Goal: Information Seeking & Learning: Check status

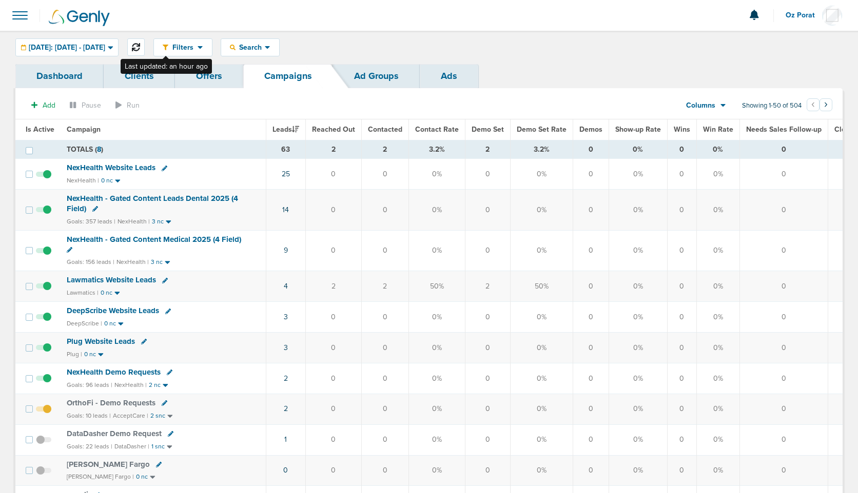
click at [140, 46] on icon at bounding box center [136, 47] width 8 height 8
click at [140, 48] on icon at bounding box center [136, 47] width 8 height 8
click at [709, 108] on span "Columns" at bounding box center [700, 106] width 29 height 10
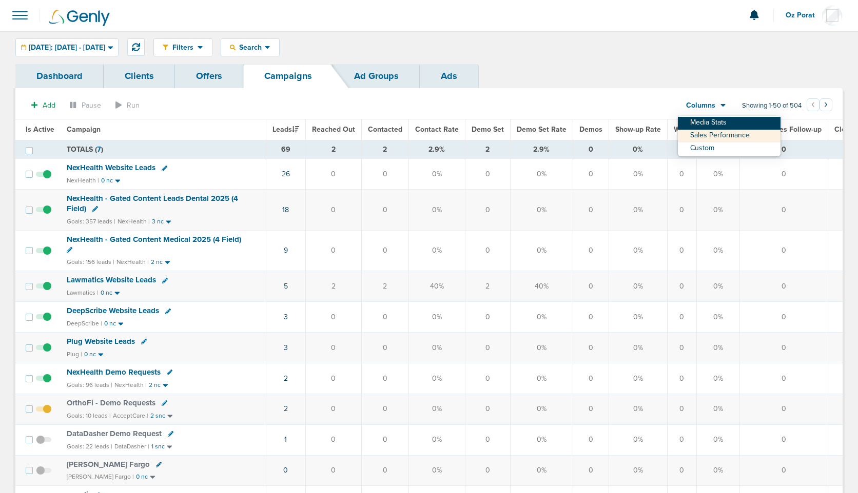
click at [709, 120] on link "Media Stats" at bounding box center [729, 123] width 103 height 13
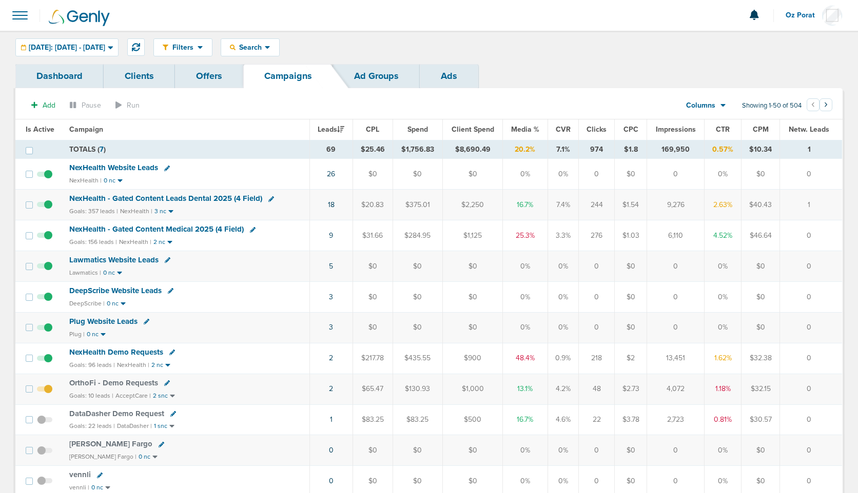
click at [444, 72] on link "Ads" at bounding box center [449, 76] width 58 height 24
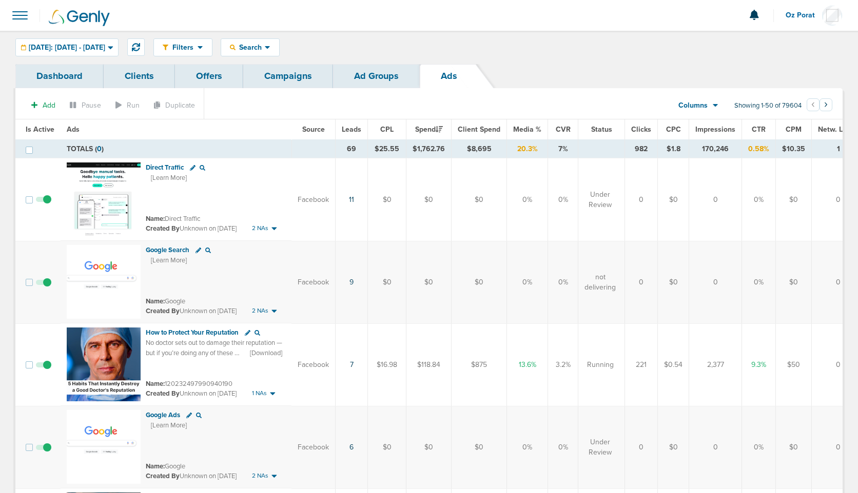
click at [352, 127] on span "Leads" at bounding box center [351, 129] width 19 height 9
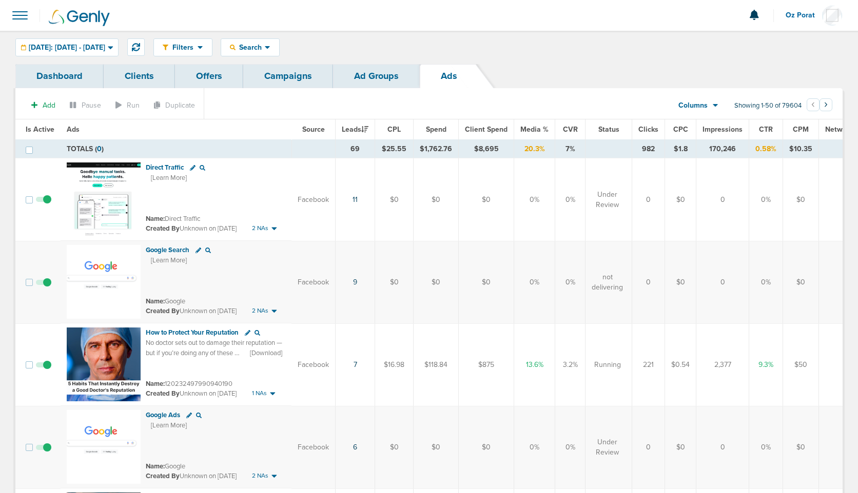
click at [273, 81] on link "Campaigns" at bounding box center [288, 76] width 90 height 24
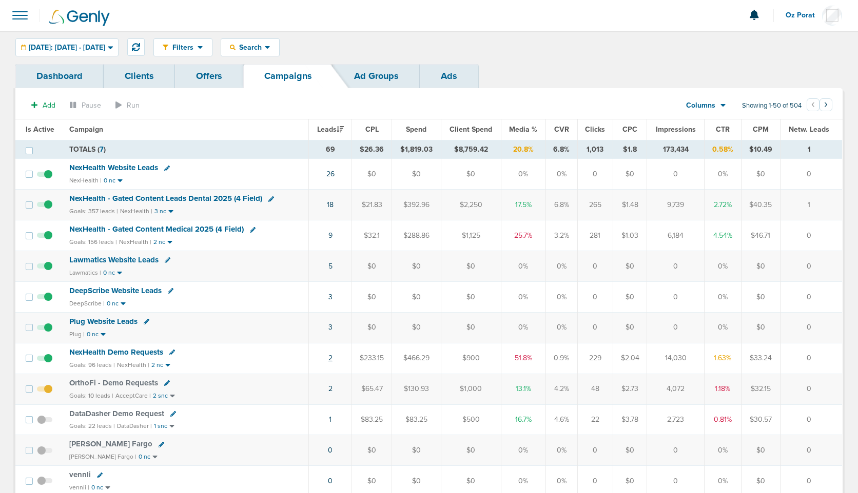
click at [331, 355] on link "2" at bounding box center [330, 358] width 4 height 9
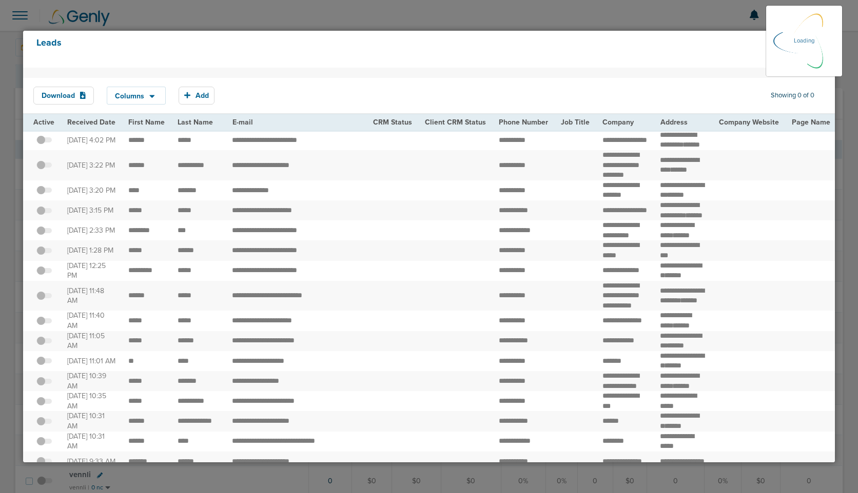
click at [165, 47] on h4 "Leads" at bounding box center [390, 49] width 709 height 24
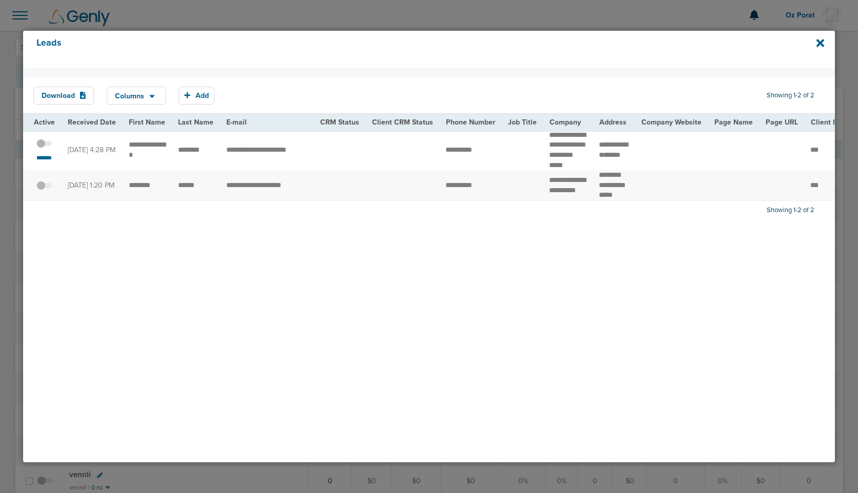
click at [44, 149] on span at bounding box center [43, 149] width 15 height 0
click at [44, 146] on input "checkbox" at bounding box center [44, 146] width 0 height 0
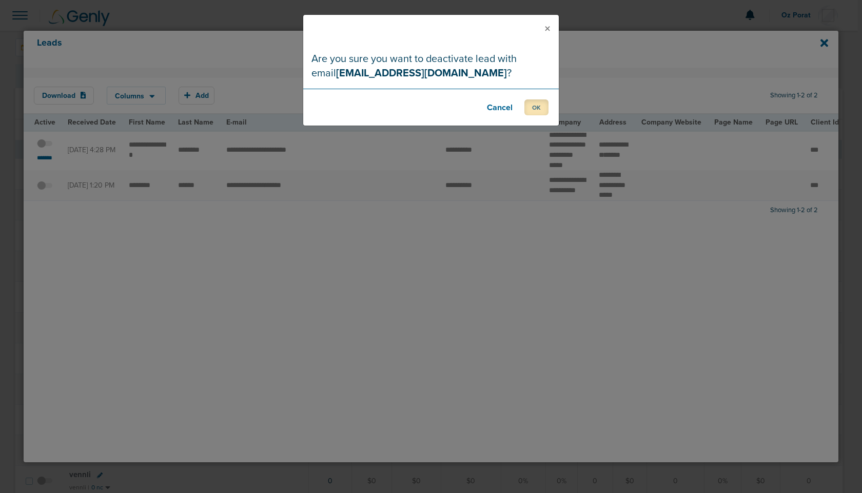
click at [535, 107] on button "OK" at bounding box center [536, 108] width 24 height 16
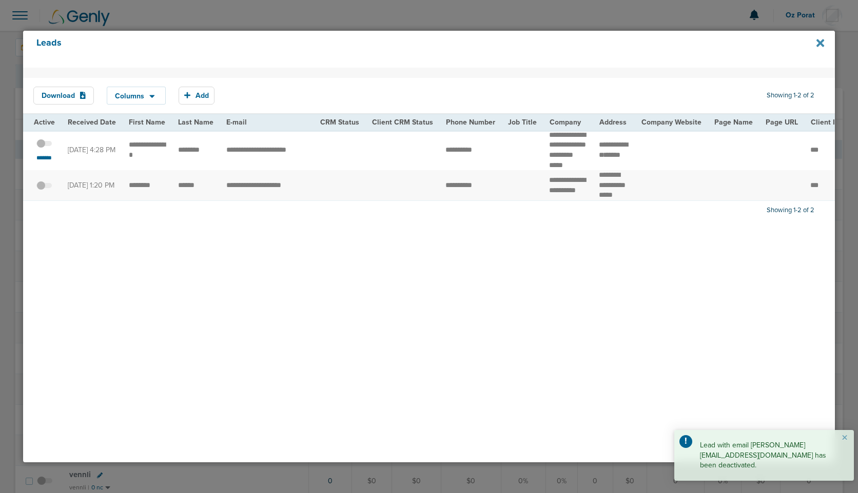
click at [818, 42] on icon at bounding box center [820, 43] width 8 height 8
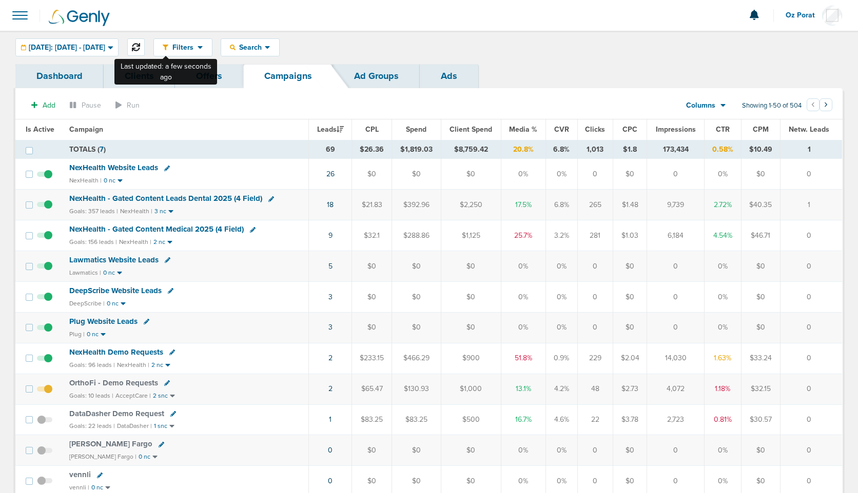
click at [140, 45] on icon at bounding box center [136, 47] width 8 height 8
click at [140, 46] on icon at bounding box center [136, 47] width 8 height 8
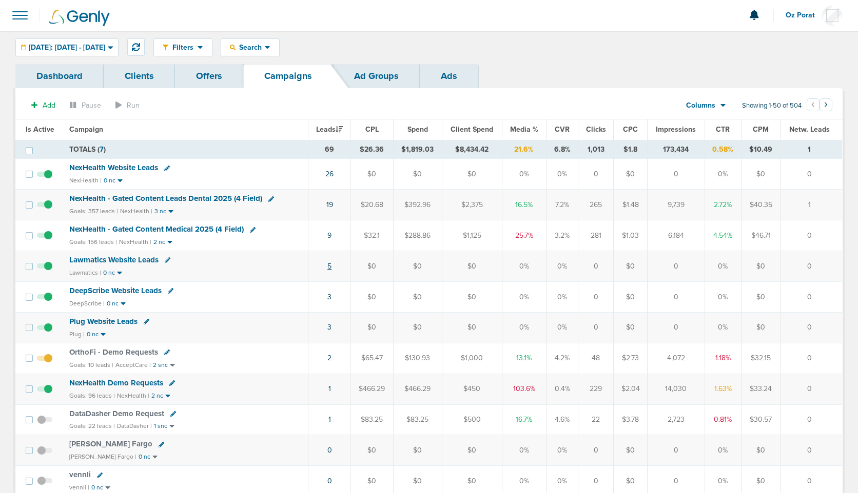
click at [331, 266] on link "5" at bounding box center [329, 266] width 4 height 9
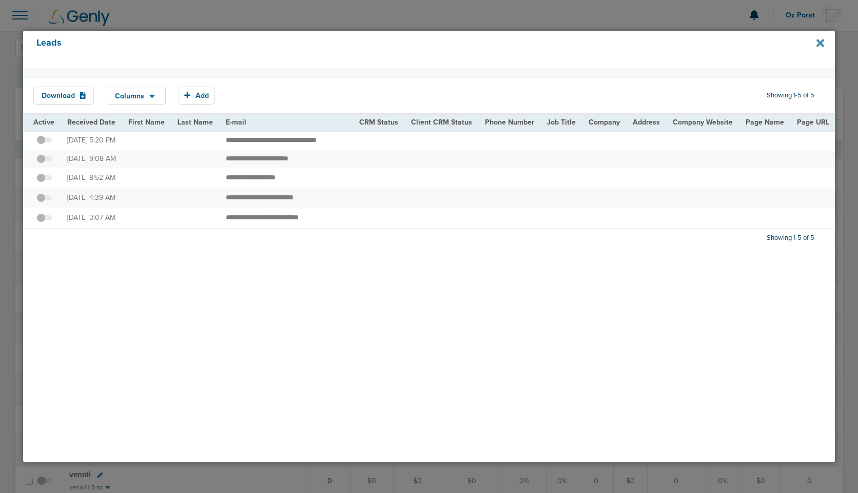
click at [821, 43] on icon at bounding box center [820, 43] width 8 height 8
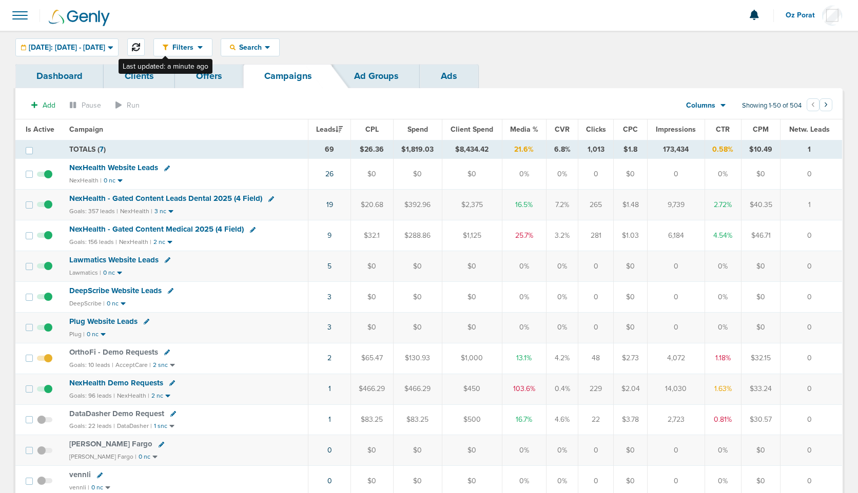
click at [140, 48] on icon at bounding box center [136, 47] width 8 height 8
click at [131, 352] on span "NexHealth Demo Requests" at bounding box center [116, 352] width 94 height 9
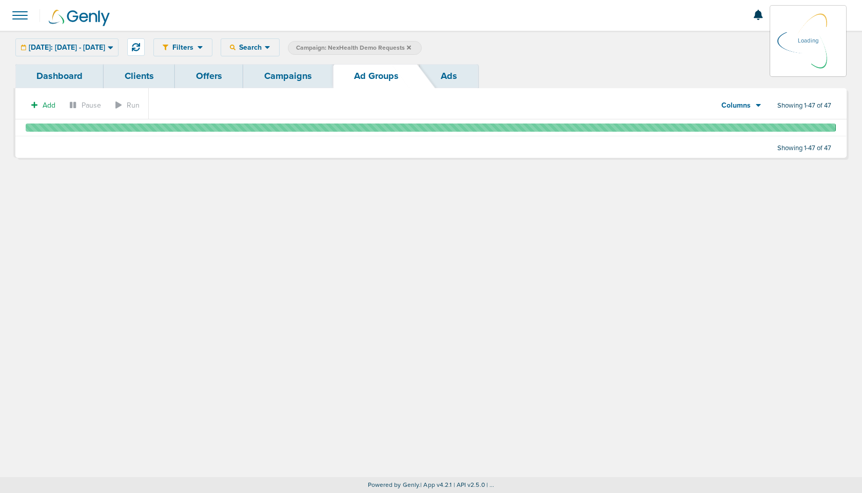
click at [295, 82] on link "Campaigns" at bounding box center [288, 76] width 90 height 24
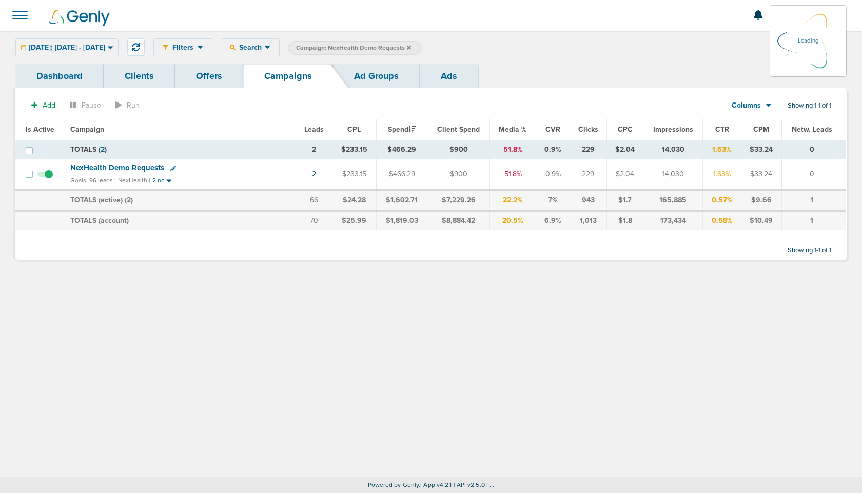
click at [84, 42] on div "Today: 08.28.2025 - 08.28.2025 Today Yesterday Last 7 Days Last 14 Days This Mo…" at bounding box center [66, 47] width 103 height 18
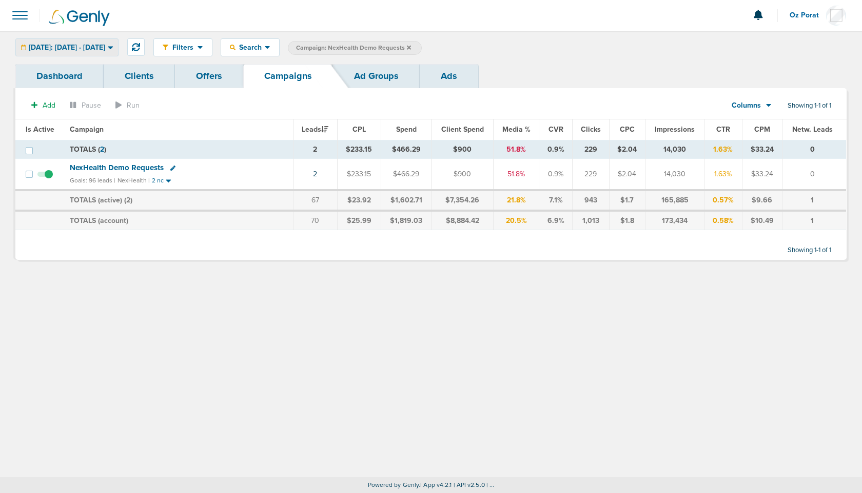
click at [98, 46] on span "Today: 08.28.2025 - 08.28.2025" at bounding box center [67, 47] width 76 height 7
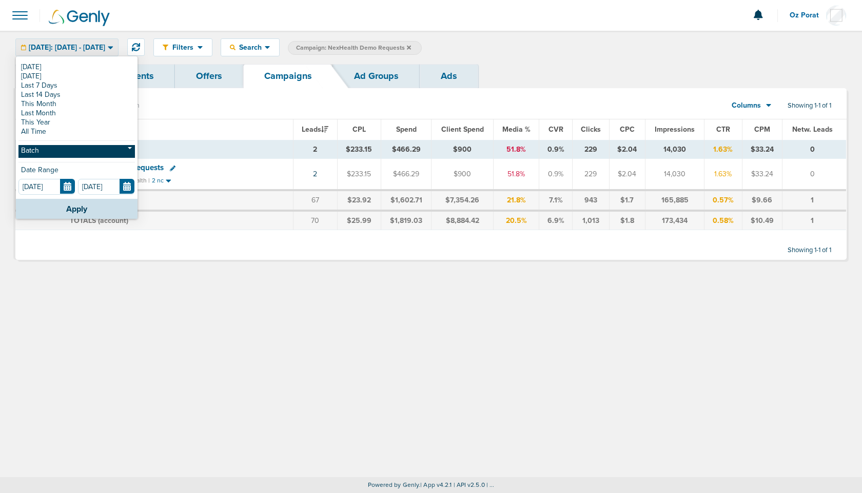
click at [66, 151] on link "Batch" at bounding box center [76, 151] width 116 height 13
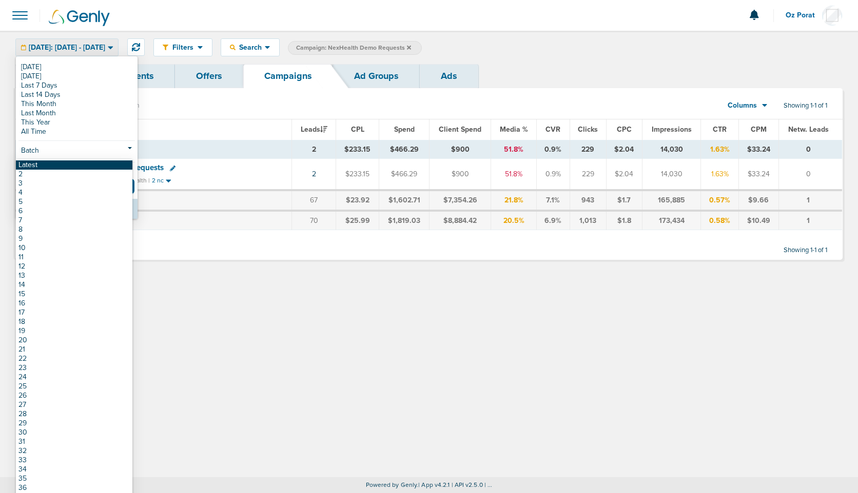
click at [47, 166] on link "Latest" at bounding box center [74, 165] width 116 height 9
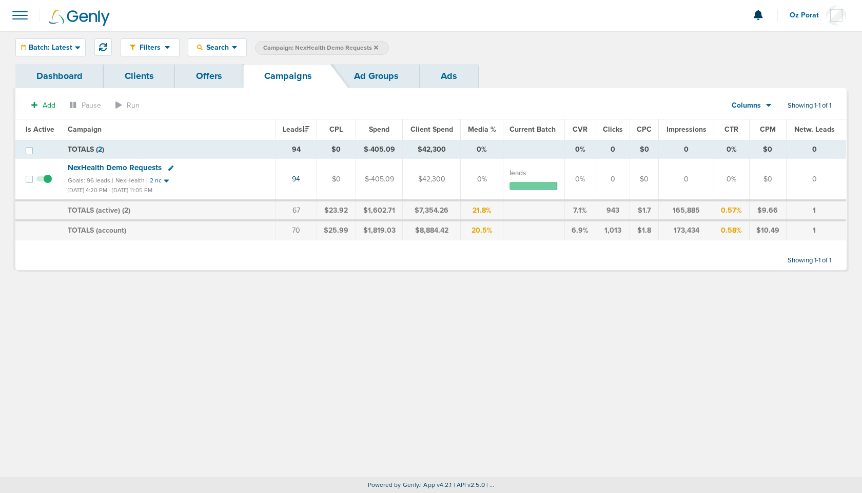
click at [56, 74] on link "Dashboard" at bounding box center [59, 76] width 88 height 24
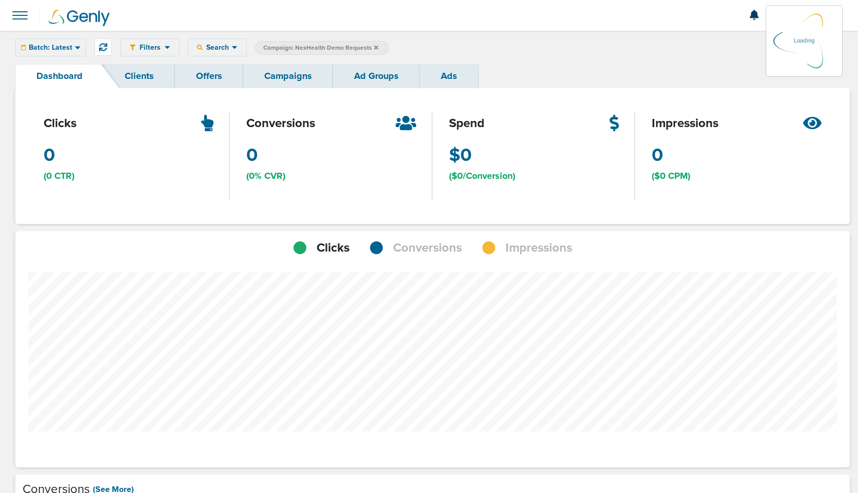
scroll to position [724, 827]
click at [413, 246] on span "Conversions" at bounding box center [427, 248] width 69 height 17
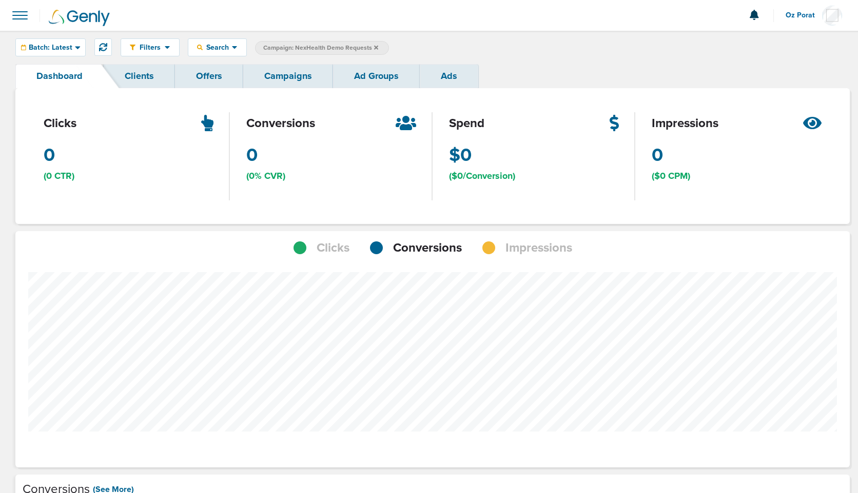
click at [331, 249] on span "Clicks" at bounding box center [333, 248] width 33 height 17
click at [58, 47] on span "Batch: Latest" at bounding box center [51, 47] width 44 height 7
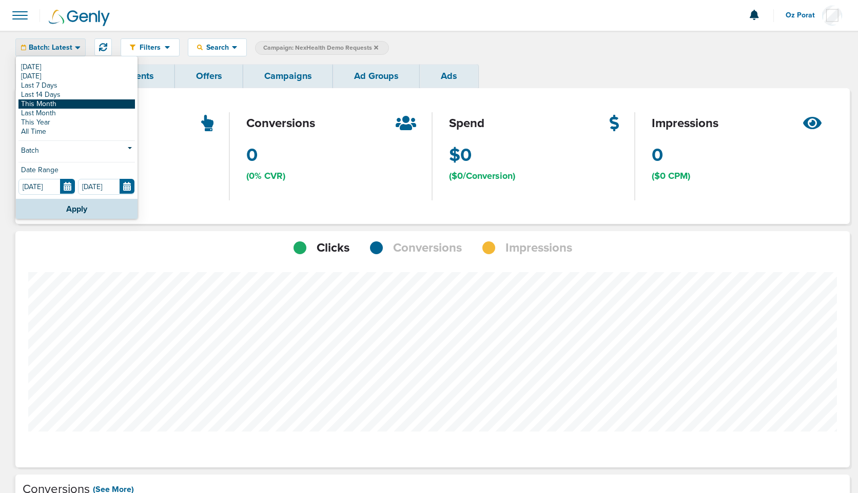
click at [49, 102] on link "This Month" at bounding box center [76, 104] width 116 height 9
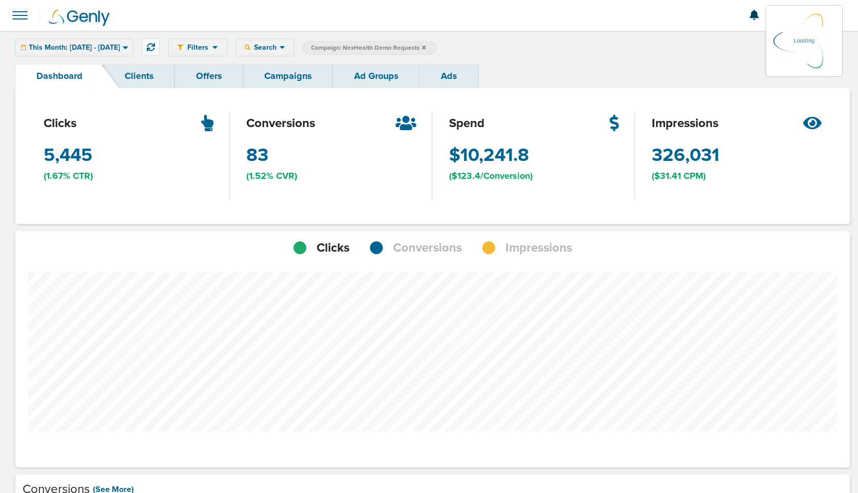
scroll to position [799, 827]
click at [438, 253] on span "Conversions" at bounding box center [427, 248] width 69 height 17
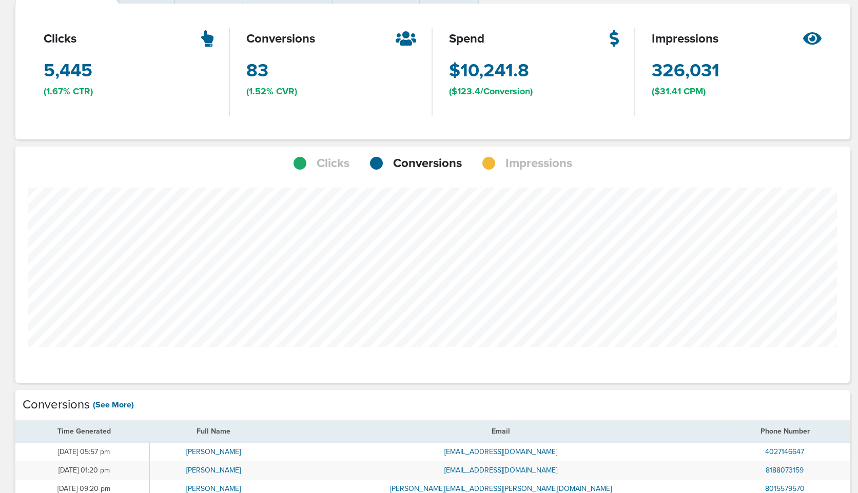
scroll to position [84, 0]
click at [535, 161] on span "Impressions" at bounding box center [538, 163] width 67 height 17
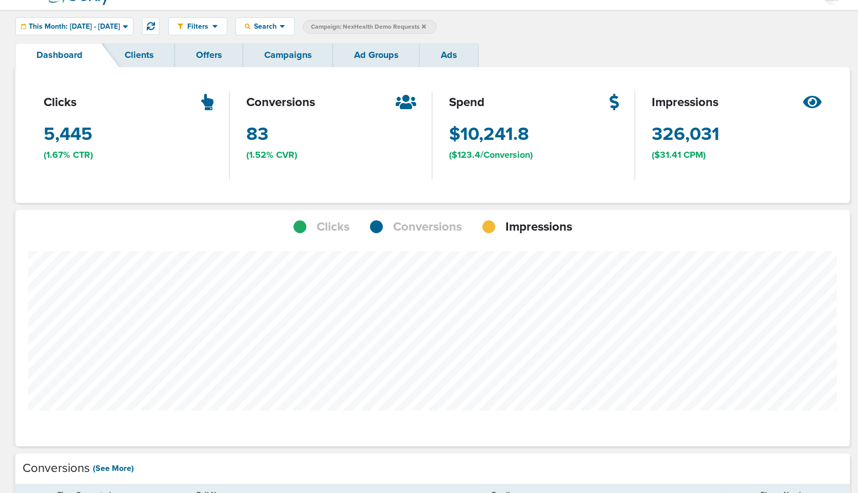
scroll to position [25, 0]
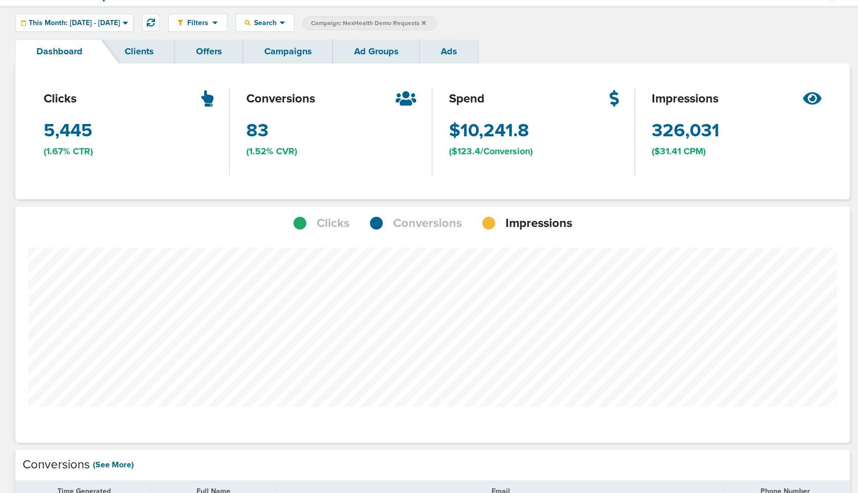
click at [423, 221] on span "Conversions" at bounding box center [427, 223] width 69 height 17
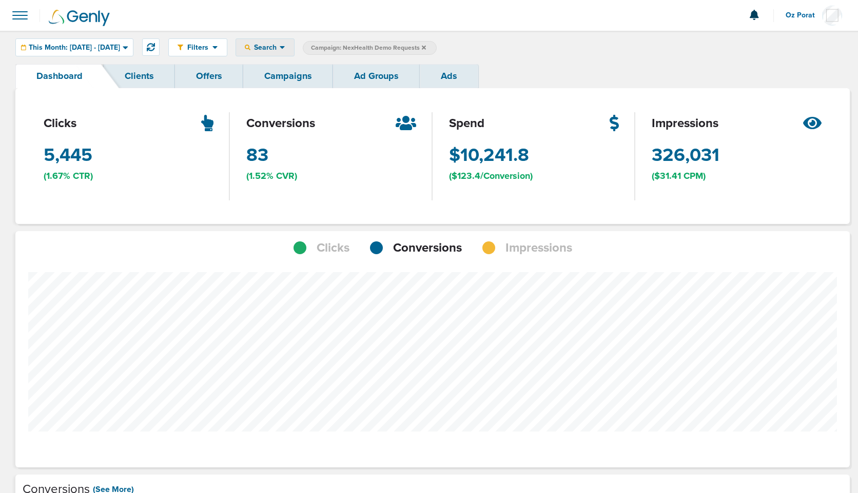
click at [280, 47] on span "Search" at bounding box center [264, 47] width 29 height 9
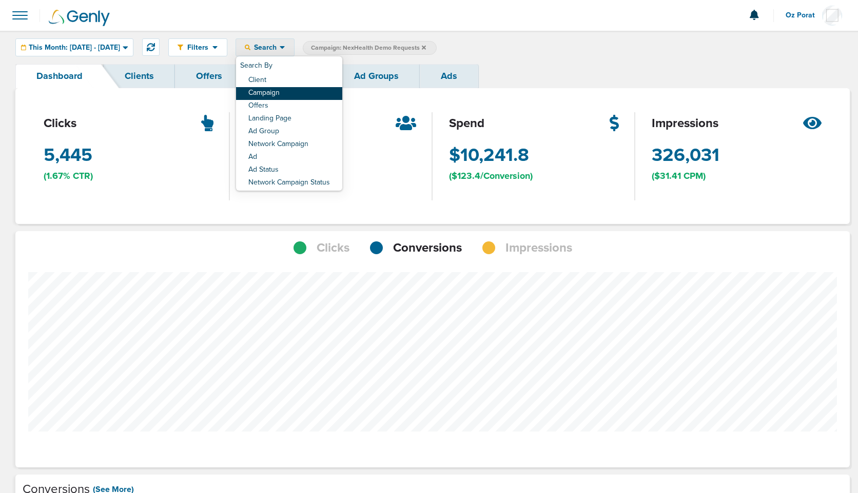
click at [308, 93] on link "Campaign" at bounding box center [289, 93] width 106 height 13
select select "cmpName"
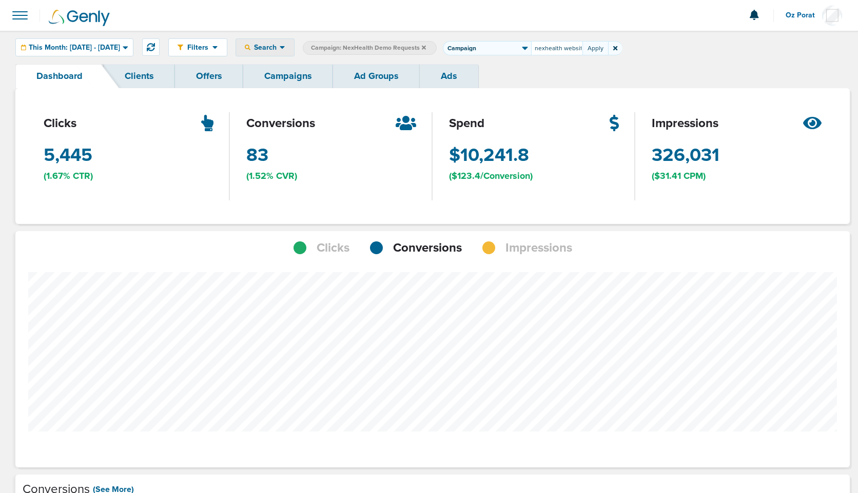
scroll to position [0, 2]
type input "nexhealth website"
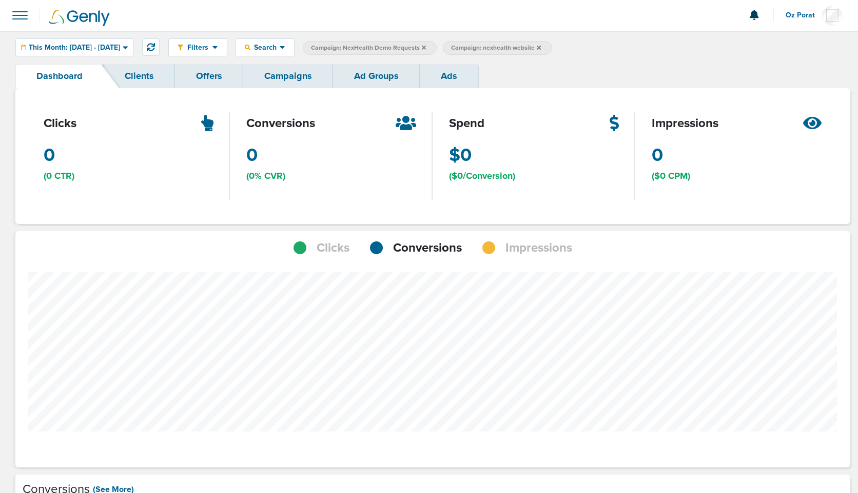
click at [423, 245] on span "Conversions" at bounding box center [427, 248] width 69 height 17
click at [541, 46] on span "Campaign: nexhealth website" at bounding box center [496, 48] width 90 height 9
select select "cmpName"
click at [582, 51] on input "nexhealth website" at bounding box center [556, 48] width 51 height 14
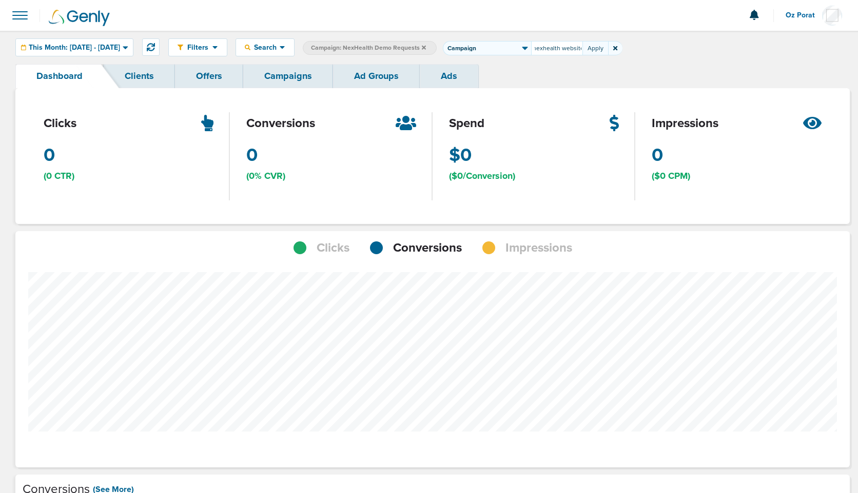
click at [582, 51] on input "nexhealth website" at bounding box center [556, 48] width 51 height 14
type input "nexhealth website"
click at [292, 67] on link "Campaigns" at bounding box center [288, 76] width 90 height 24
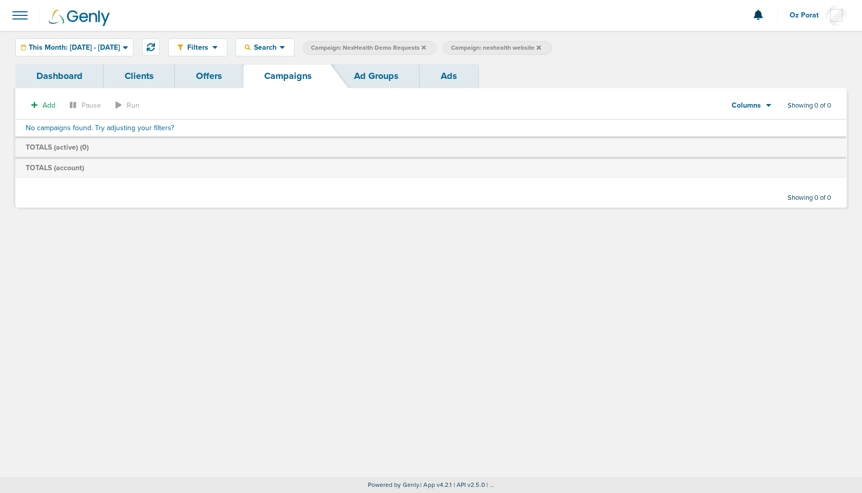
click at [541, 48] on icon at bounding box center [539, 47] width 4 height 4
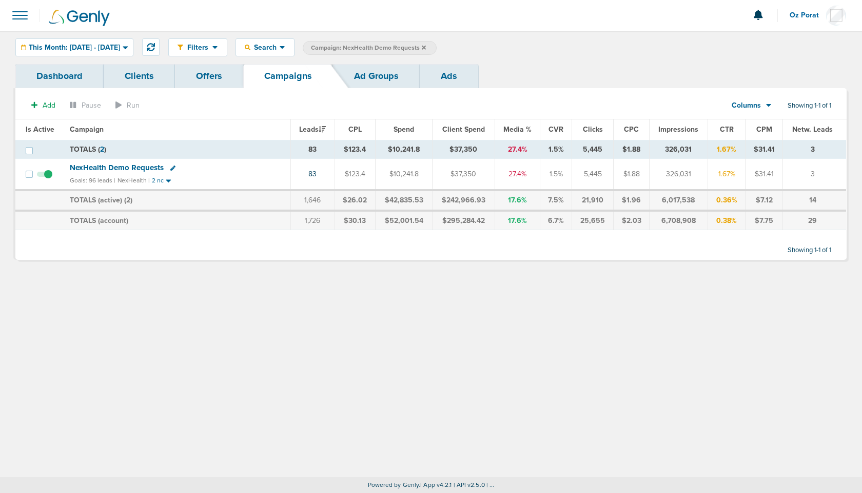
click at [426, 47] on icon at bounding box center [424, 47] width 4 height 4
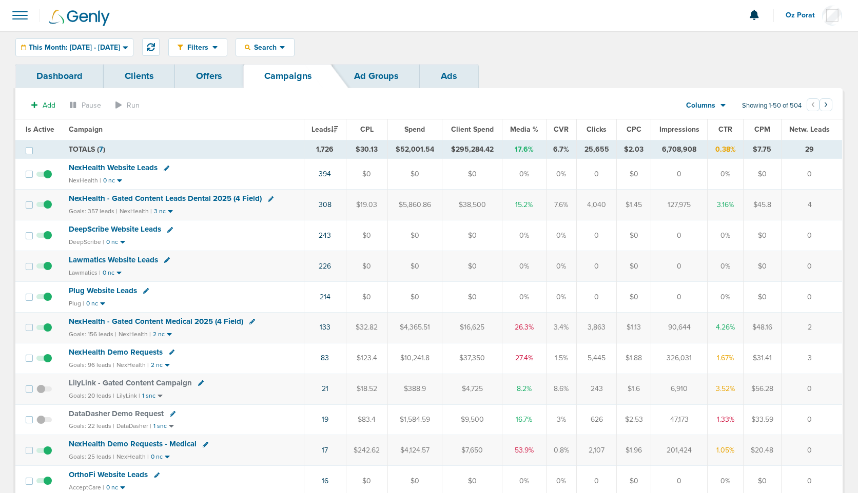
click at [129, 165] on span "NexHealth Website Leads" at bounding box center [113, 167] width 89 height 9
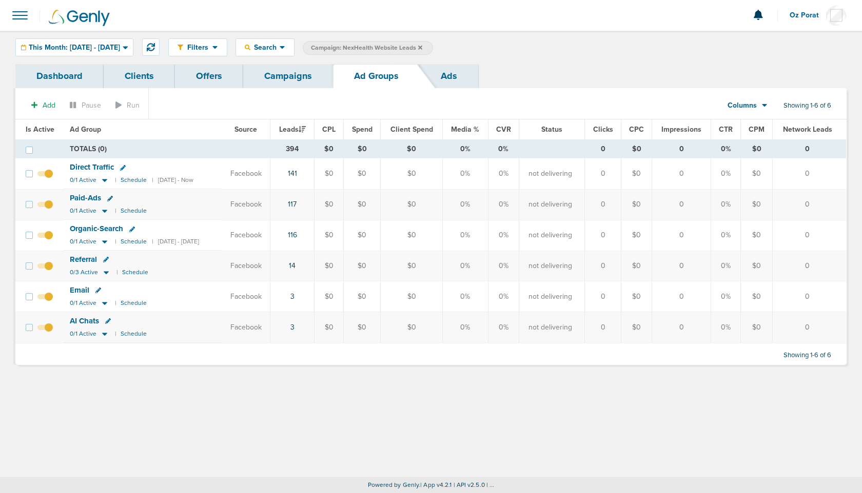
click at [59, 75] on link "Dashboard" at bounding box center [59, 76] width 88 height 24
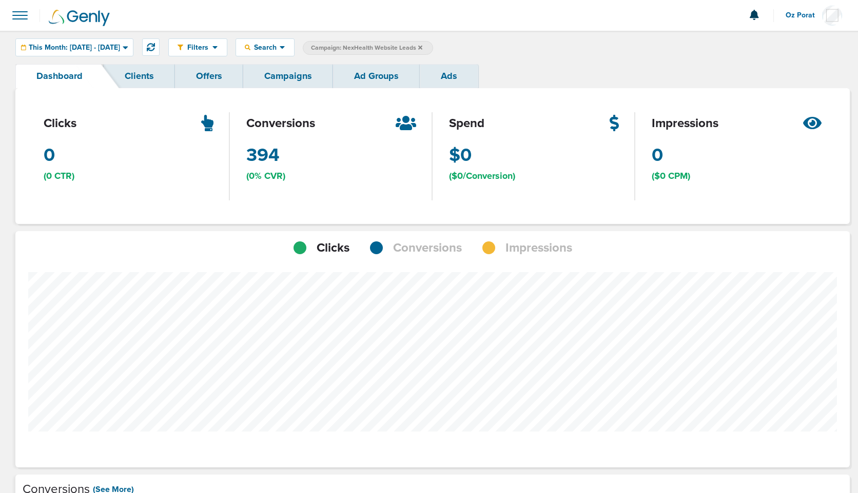
click at [425, 245] on span "Conversions" at bounding box center [427, 248] width 69 height 17
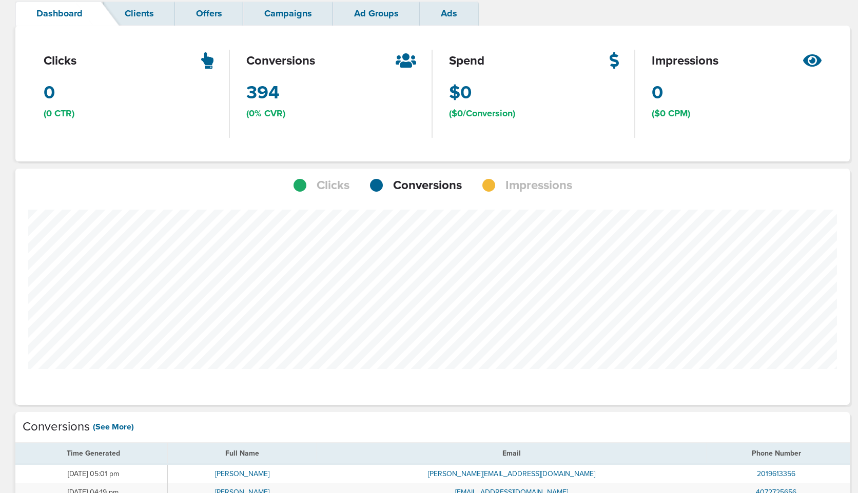
scroll to position [23, 0]
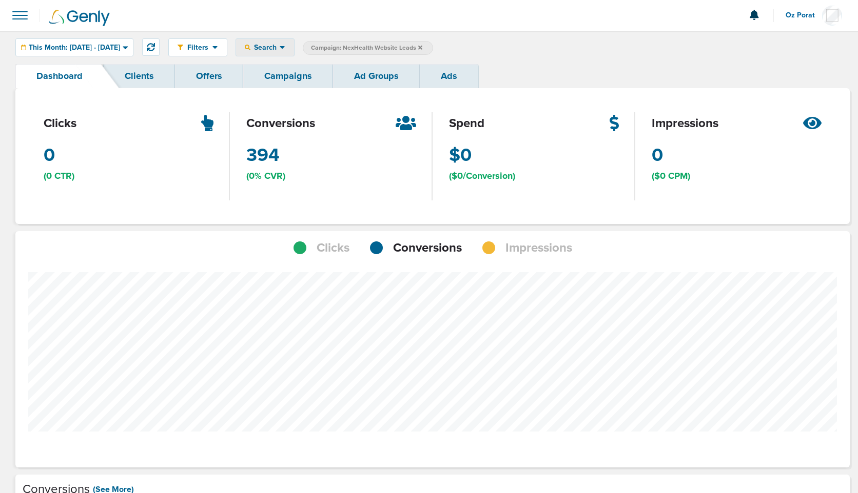
click at [280, 48] on span "Search" at bounding box center [264, 47] width 29 height 9
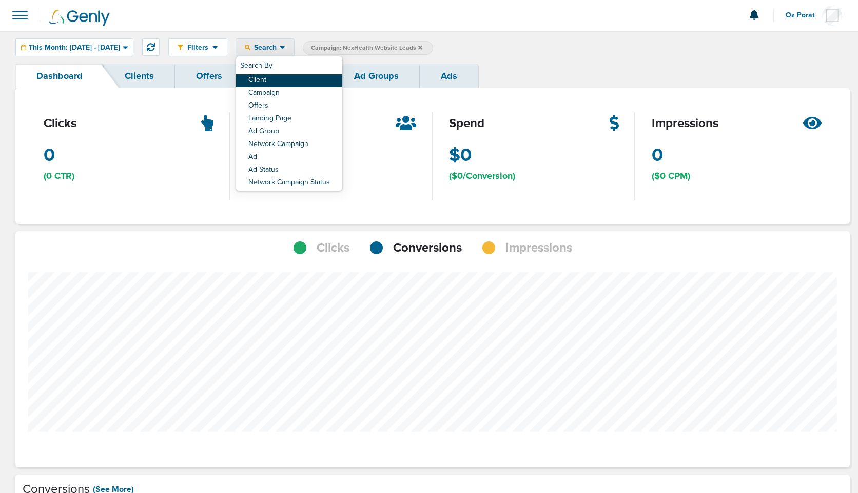
click at [294, 78] on div "Search By Client Campaign Offers Landing Page Ad Group Network Campaign Ad Ad S…" at bounding box center [289, 123] width 106 height 134
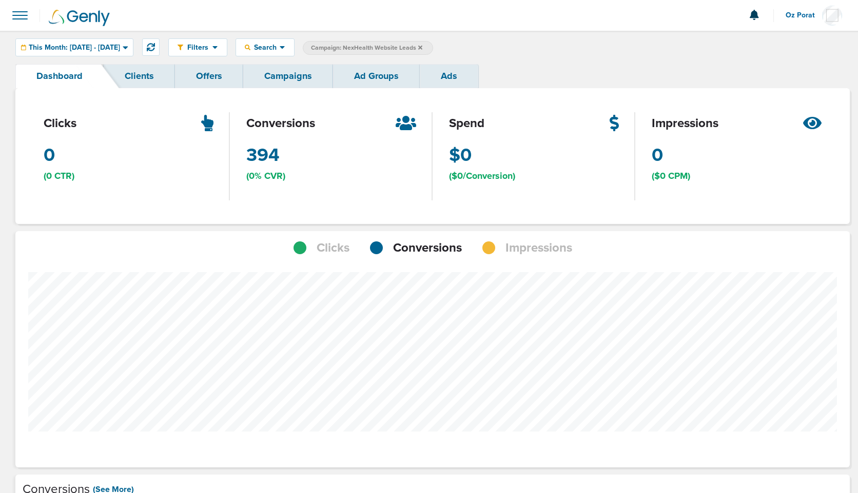
click at [301, 37] on div "Filters Active Only Settings Status Active Inactive Objectives MQL SQL Traffic …" at bounding box center [429, 47] width 858 height 33
click at [301, 58] on div "Filters Active Only Settings Status Active Inactive Objectives MQL SQL Traffic …" at bounding box center [429, 47] width 858 height 33
click at [280, 51] on span "Search" at bounding box center [264, 47] width 29 height 9
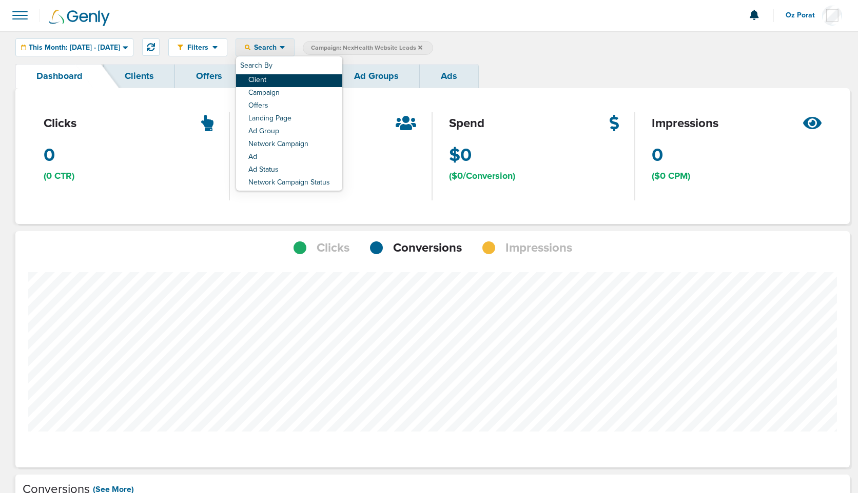
click at [301, 78] on link "Client" at bounding box center [289, 80] width 106 height 13
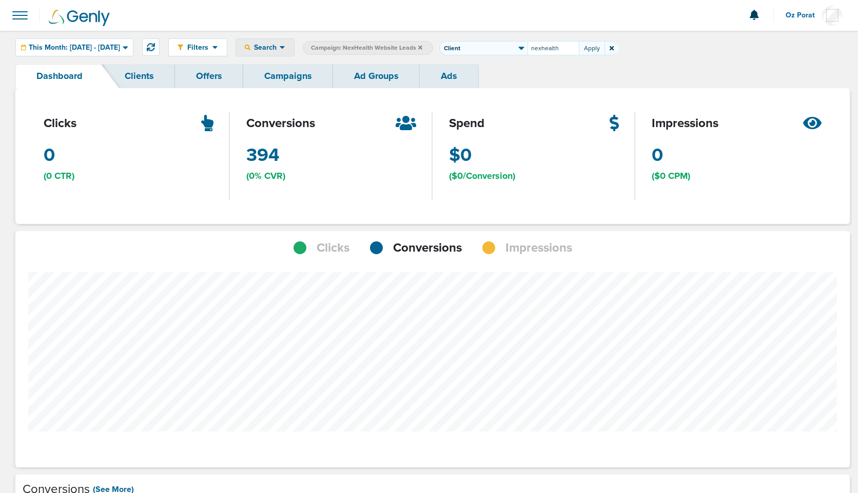
type input "nexhealth"
click at [547, 255] on span "Impressions" at bounding box center [538, 248] width 67 height 17
click at [422, 47] on icon at bounding box center [420, 47] width 4 height 4
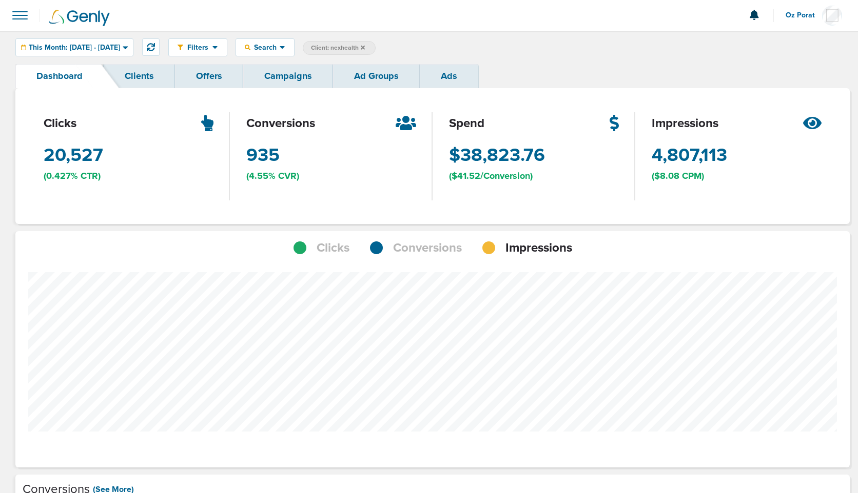
click at [440, 255] on span "Conversions" at bounding box center [427, 248] width 69 height 17
click at [538, 250] on span "Impressions" at bounding box center [538, 248] width 67 height 17
click at [280, 49] on span "Search" at bounding box center [264, 47] width 29 height 9
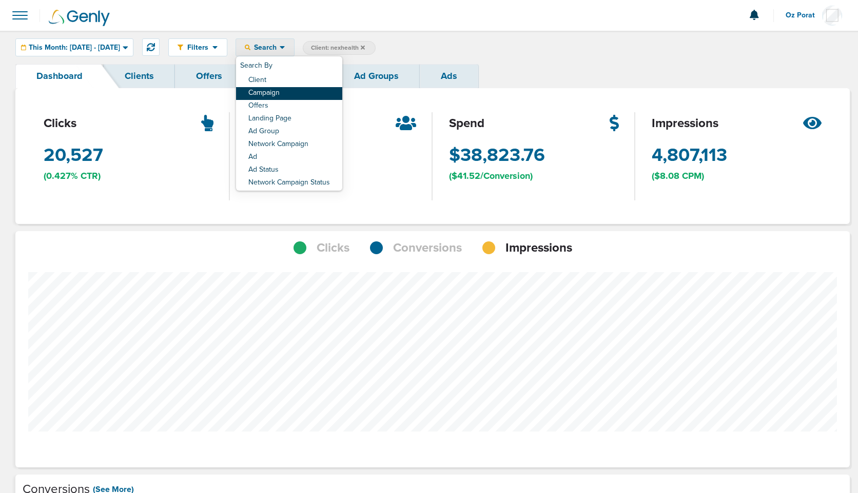
click at [309, 97] on link "Campaign" at bounding box center [289, 93] width 106 height 13
select select "cmpName"
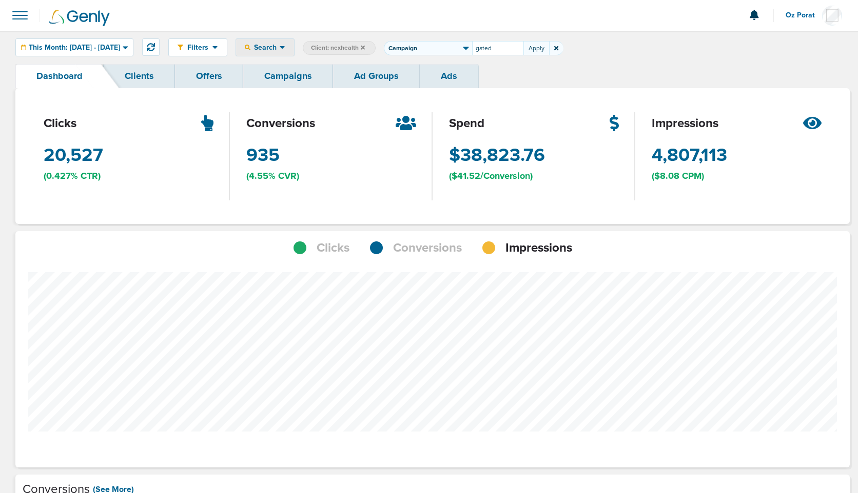
type input "gated"
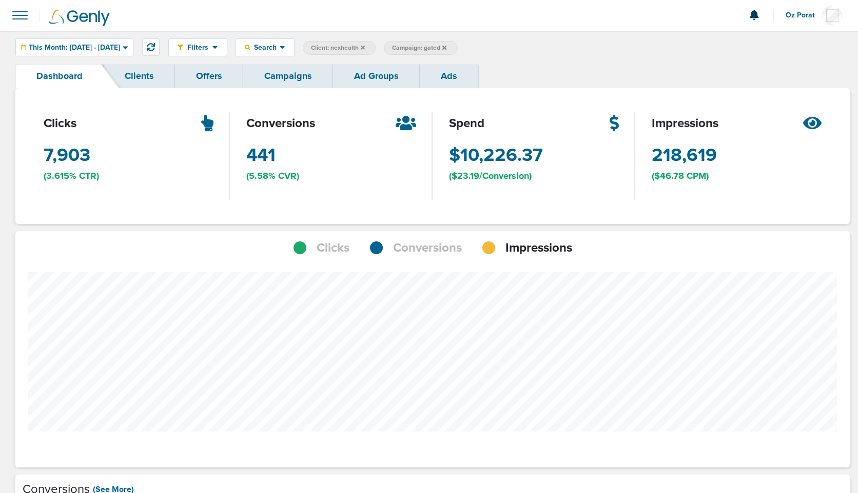
click at [304, 83] on link "Campaigns" at bounding box center [288, 76] width 90 height 24
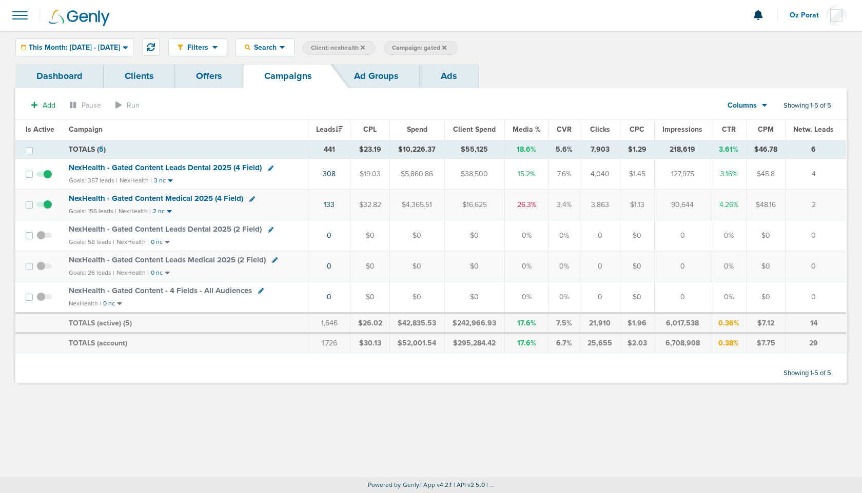
click at [446, 46] on icon at bounding box center [444, 47] width 4 height 4
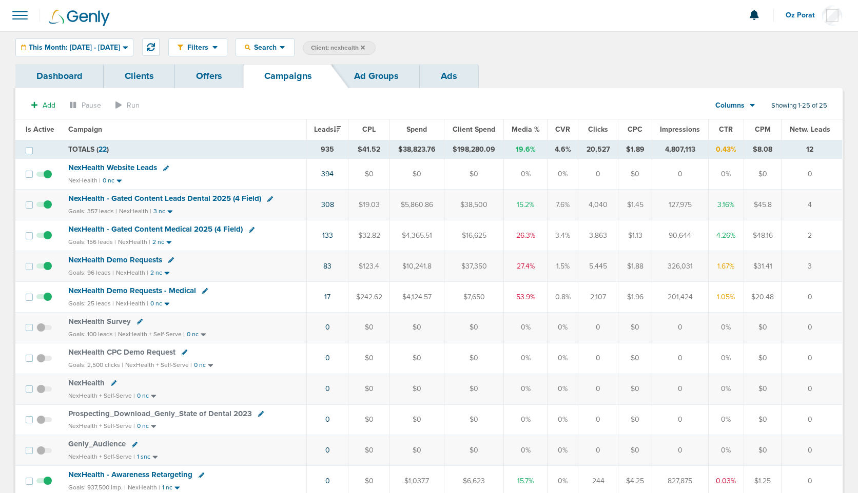
click at [139, 75] on link "Clients" at bounding box center [139, 76] width 71 height 24
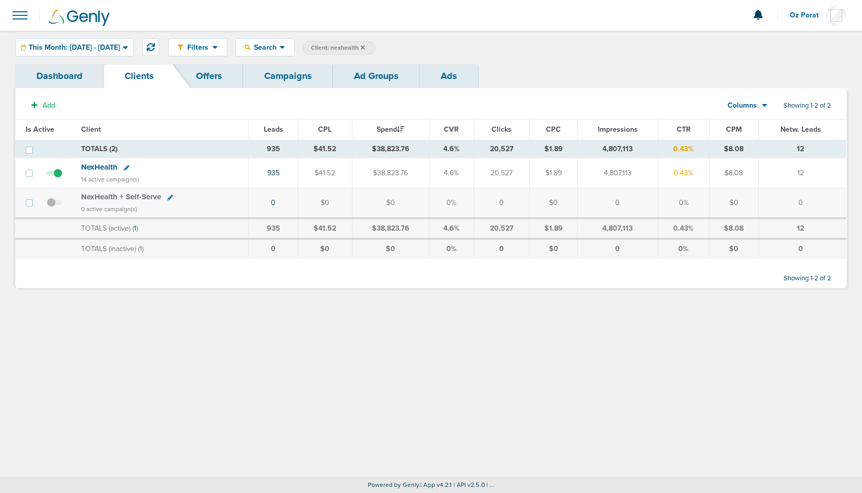
click at [211, 76] on link "Offers" at bounding box center [209, 76] width 68 height 24
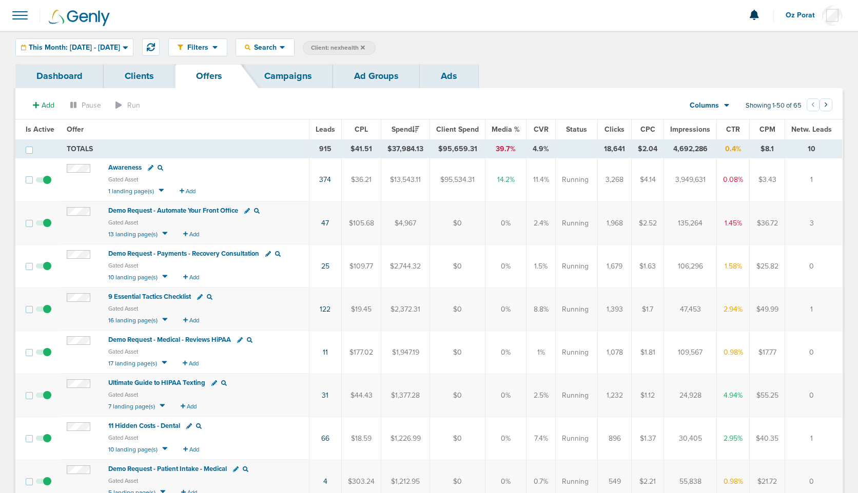
click at [287, 76] on link "Campaigns" at bounding box center [288, 76] width 90 height 24
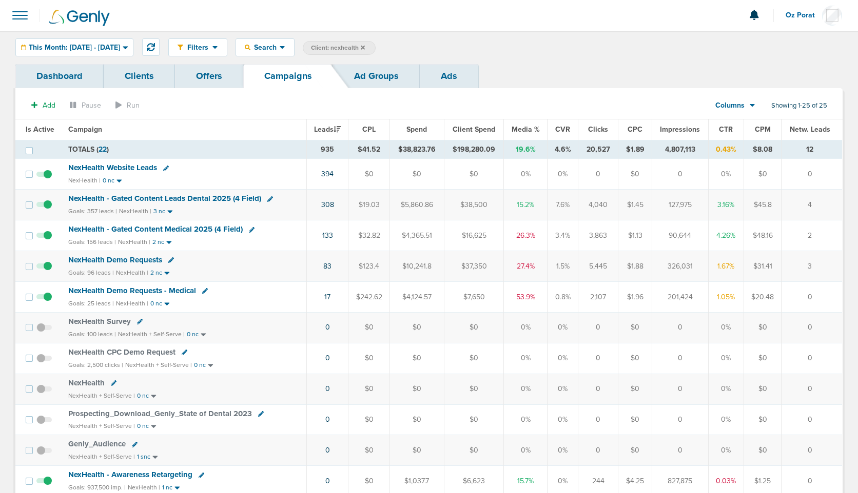
click at [218, 73] on link "Offers" at bounding box center [209, 76] width 68 height 24
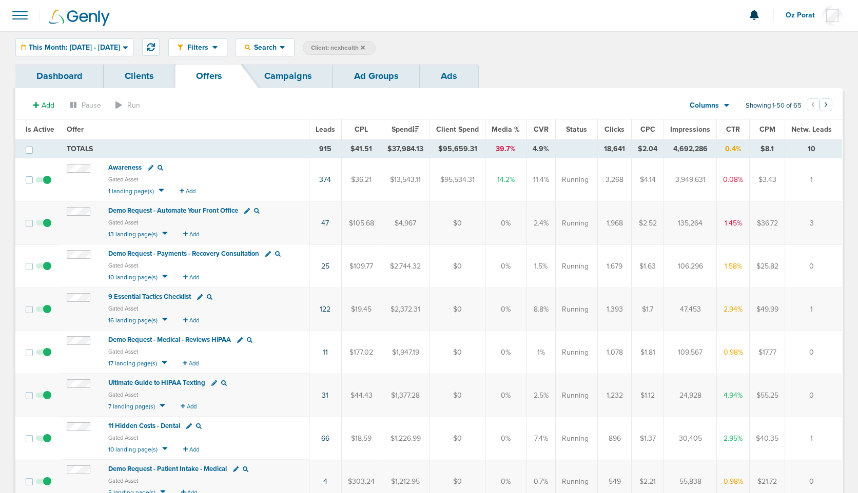
click at [330, 128] on span "Leads" at bounding box center [324, 129] width 19 height 9
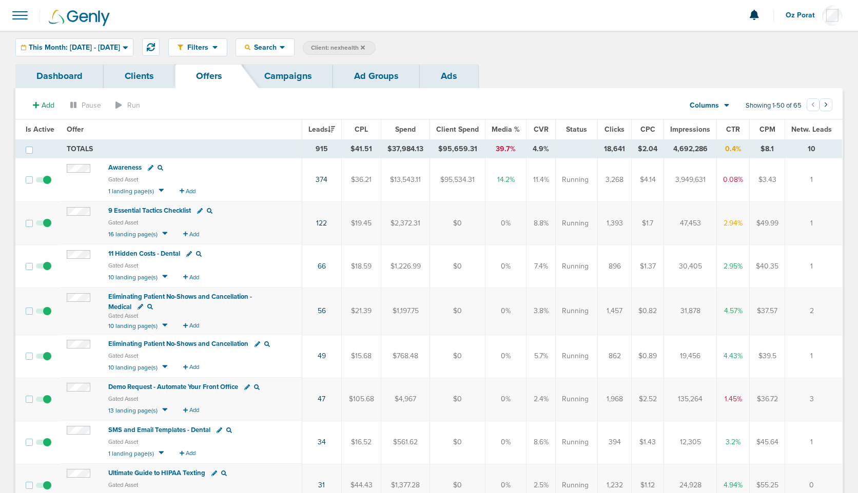
click at [717, 108] on span "Columns" at bounding box center [703, 106] width 29 height 10
click at [719, 131] on link "Sales Performance" at bounding box center [732, 136] width 103 height 13
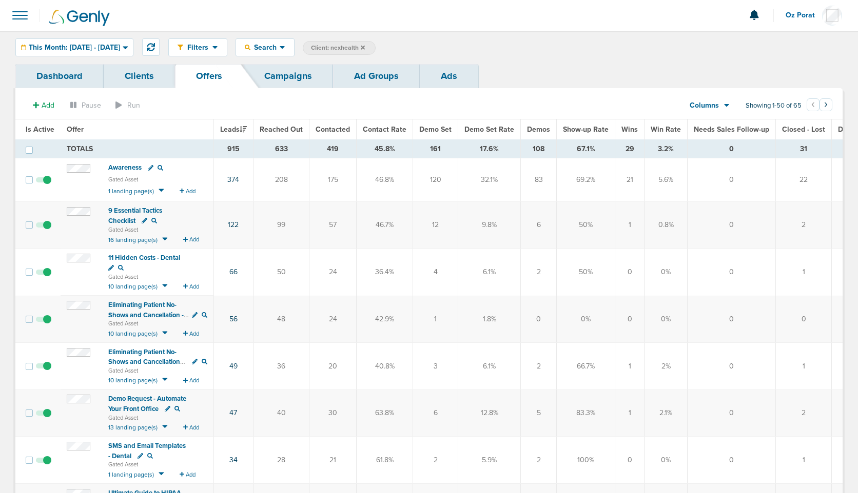
click at [440, 129] on span "Demo Set" at bounding box center [435, 129] width 32 height 9
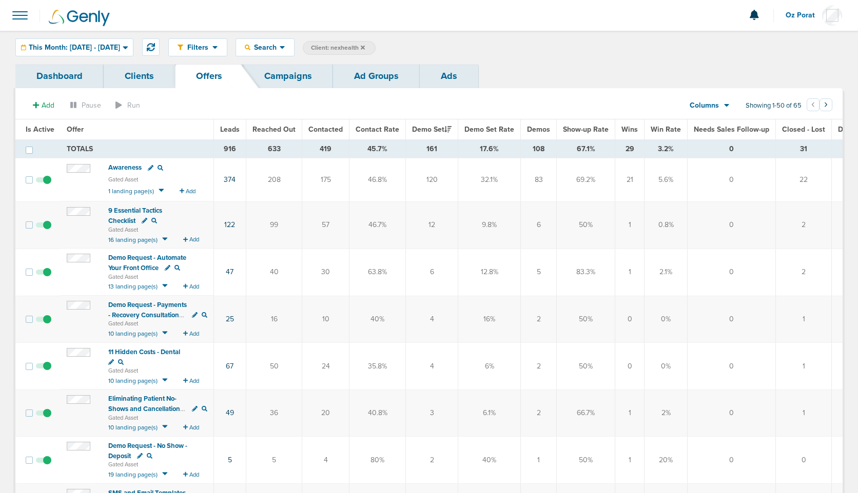
click at [299, 71] on link "Campaigns" at bounding box center [288, 76] width 90 height 24
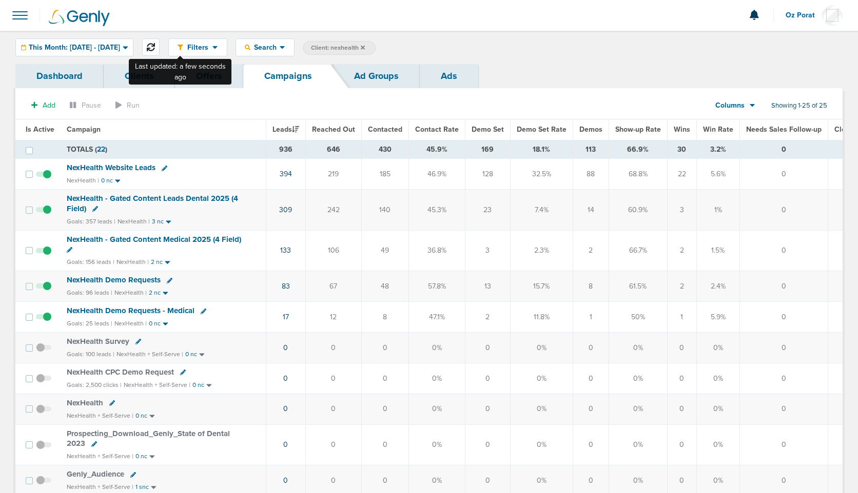
click at [155, 46] on icon at bounding box center [151, 47] width 8 height 8
click at [365, 46] on icon at bounding box center [363, 47] width 4 height 4
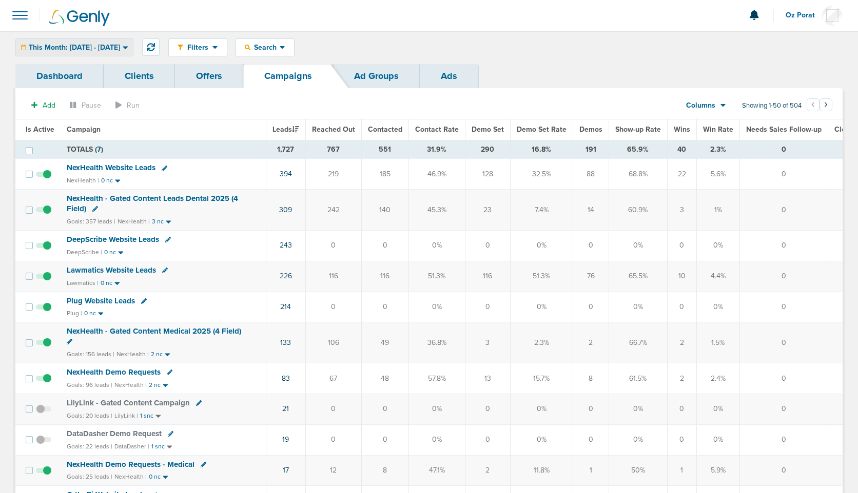
click at [92, 44] on span "This Month: 08.01.2025 - 08.31.2025" at bounding box center [74, 47] width 91 height 7
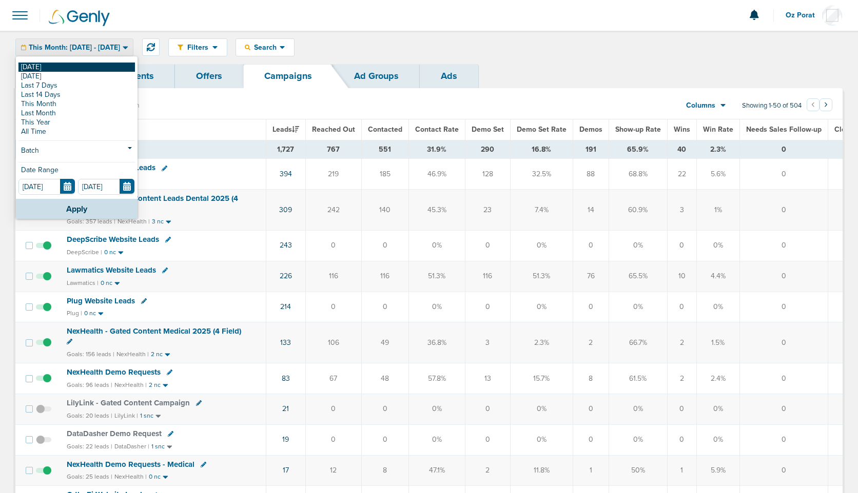
click at [50, 66] on link "[DATE]" at bounding box center [76, 67] width 116 height 9
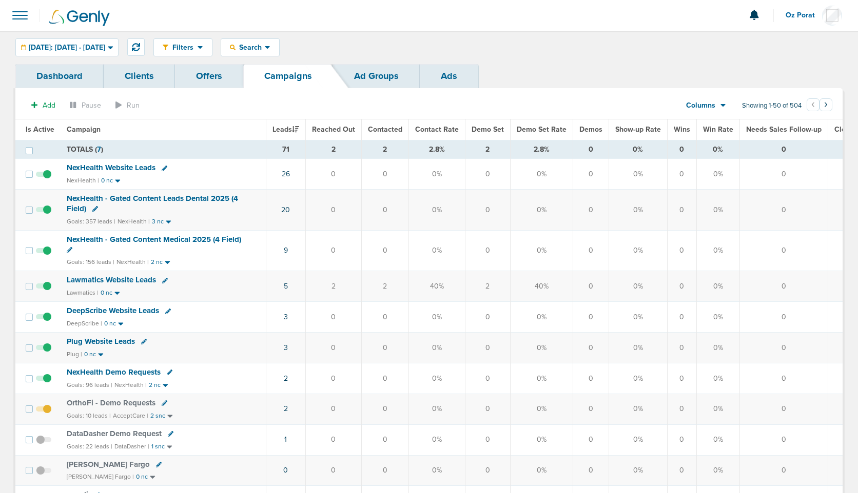
click at [18, 16] on span at bounding box center [20, 15] width 23 height 23
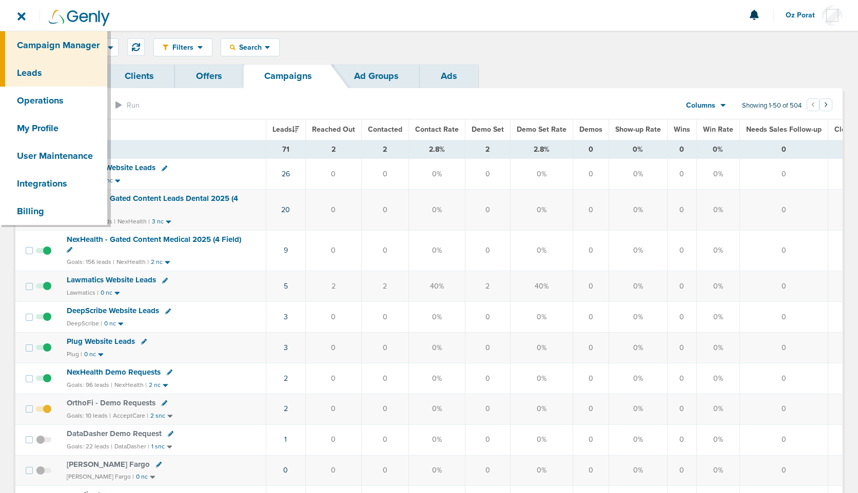
click at [39, 74] on link "Leads" at bounding box center [53, 73] width 107 height 28
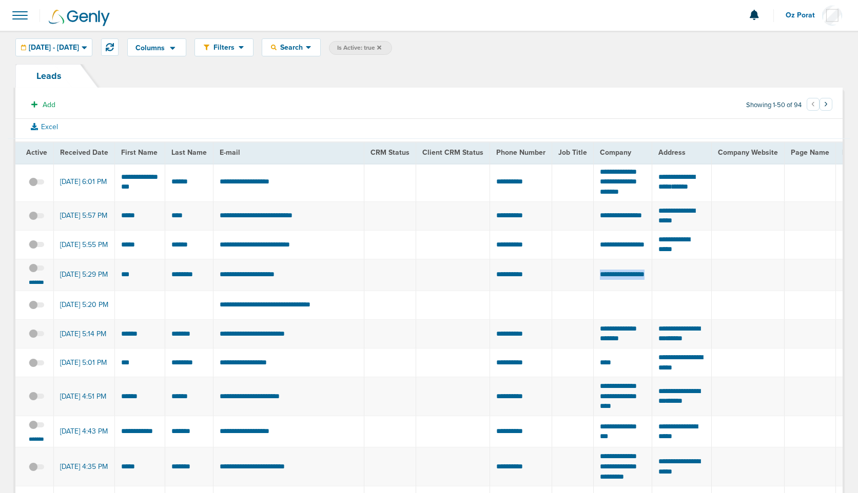
drag, startPoint x: 595, startPoint y: 290, endPoint x: 617, endPoint y: 306, distance: 27.6
click at [617, 291] on td "**********" at bounding box center [623, 275] width 58 height 32
click at [34, 287] on small "*******" at bounding box center [37, 283] width 22 height 8
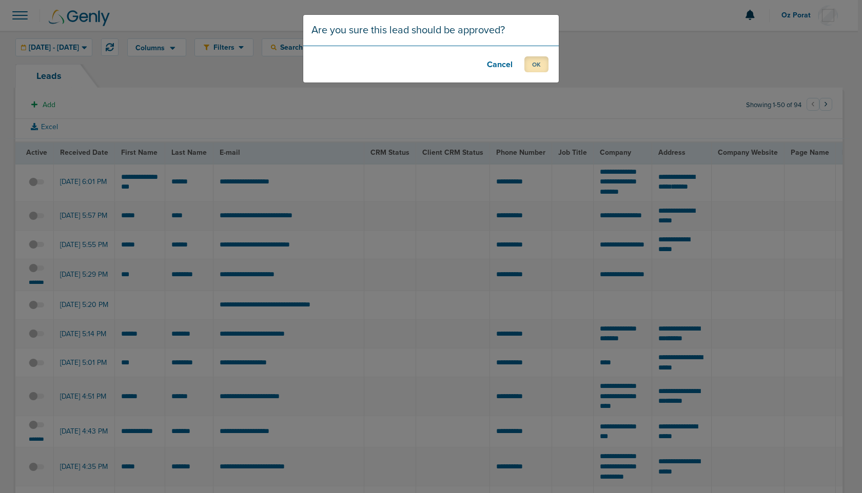
click at [536, 62] on button "OK" at bounding box center [536, 64] width 24 height 16
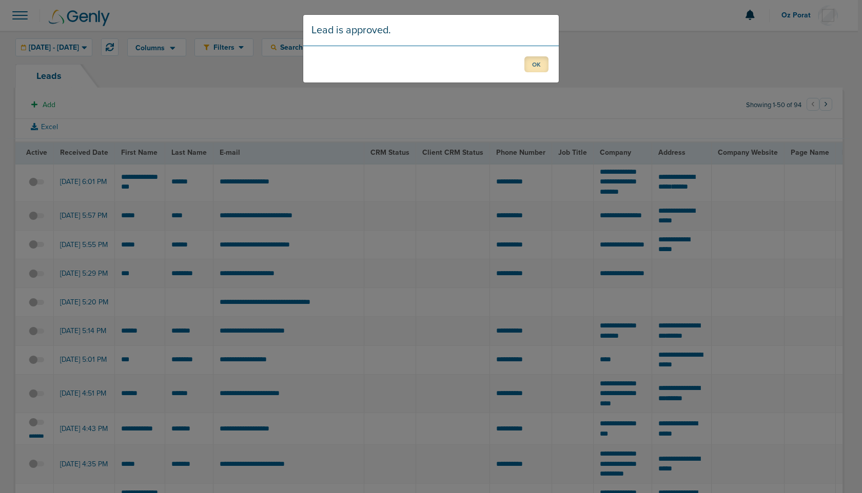
click at [538, 62] on button "OK" at bounding box center [536, 64] width 24 height 16
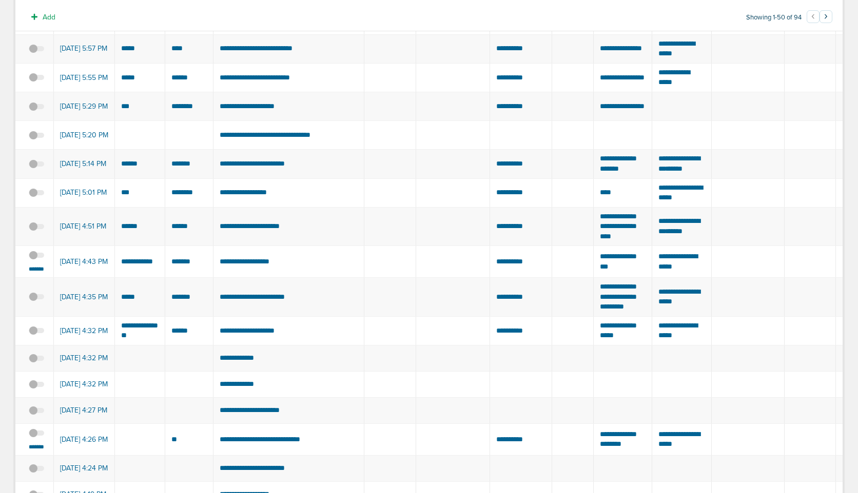
scroll to position [168, 0]
click at [34, 260] on span at bounding box center [36, 260] width 15 height 0
click at [36, 256] on input "checkbox" at bounding box center [36, 256] width 0 height 0
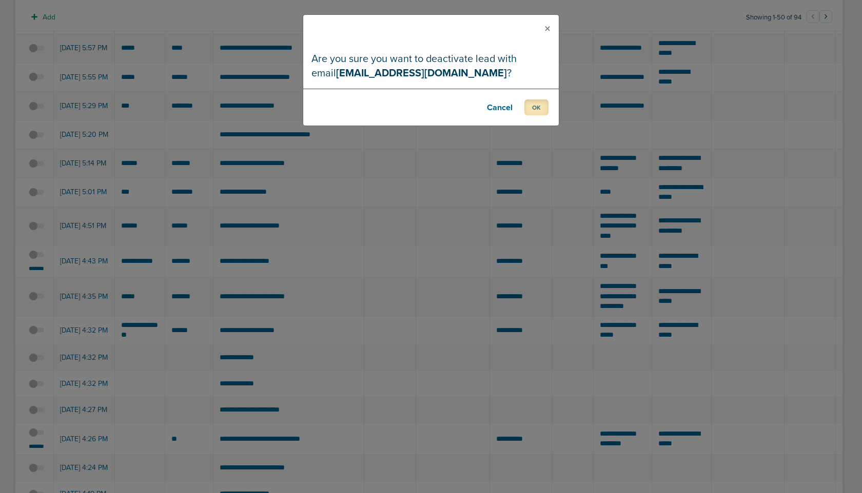
click at [533, 108] on button "OK" at bounding box center [536, 108] width 24 height 16
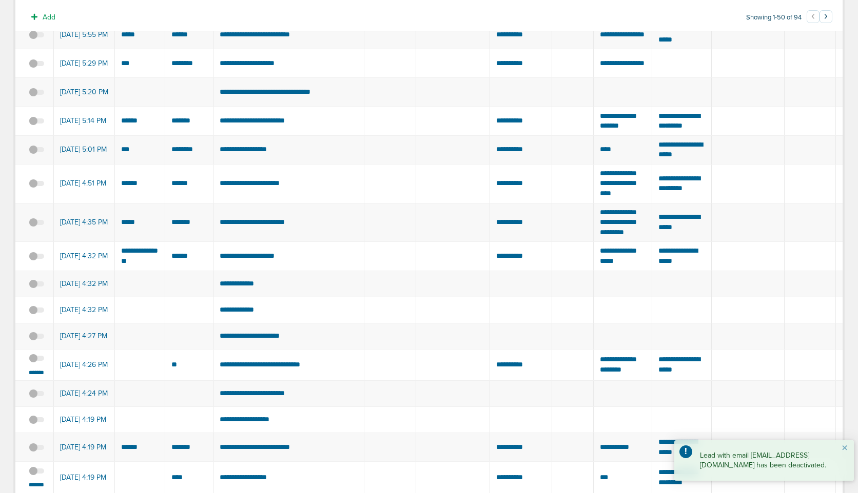
scroll to position [253, 0]
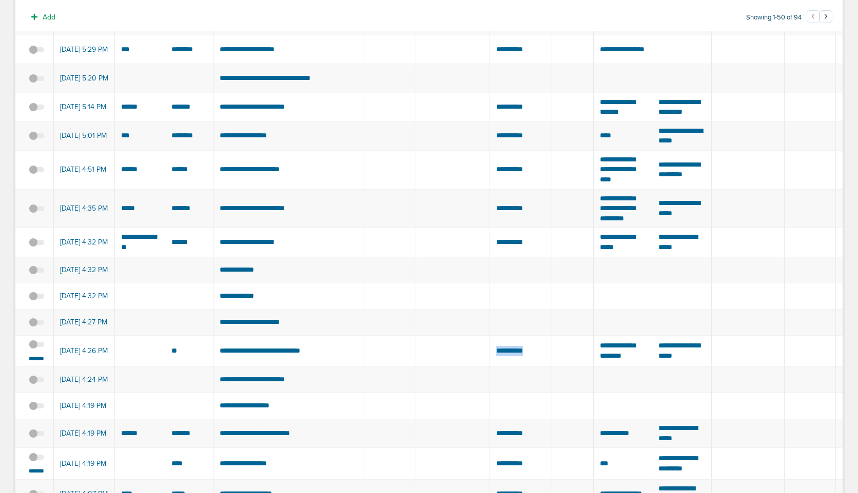
drag, startPoint x: 540, startPoint y: 403, endPoint x: 489, endPoint y: 403, distance: 50.8
click at [490, 367] on td "**********" at bounding box center [521, 351] width 62 height 32
drag, startPoint x: 332, startPoint y: 402, endPoint x: 243, endPoint y: 401, distance: 89.3
click at [243, 367] on td "**********" at bounding box center [288, 351] width 151 height 32
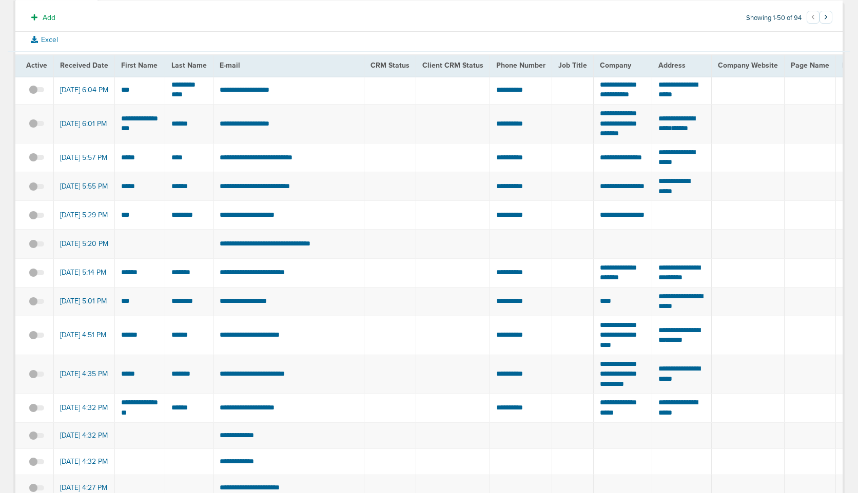
scroll to position [0, 0]
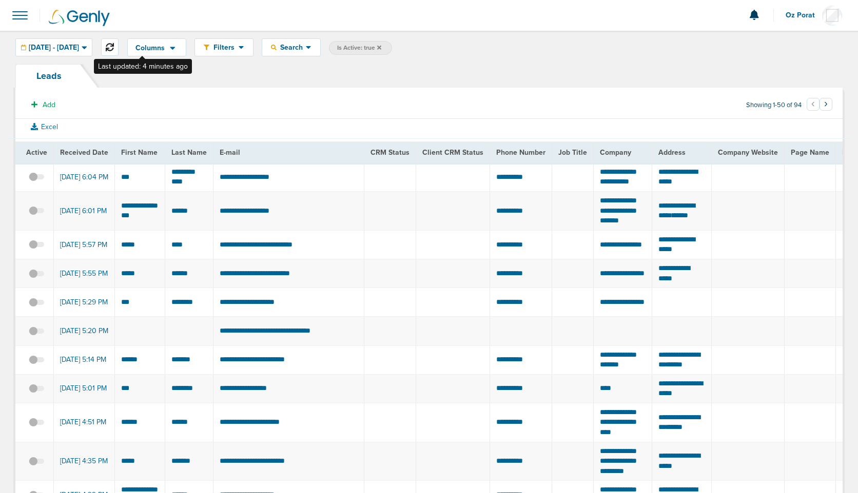
click at [118, 42] on button at bounding box center [109, 46] width 17 height 17
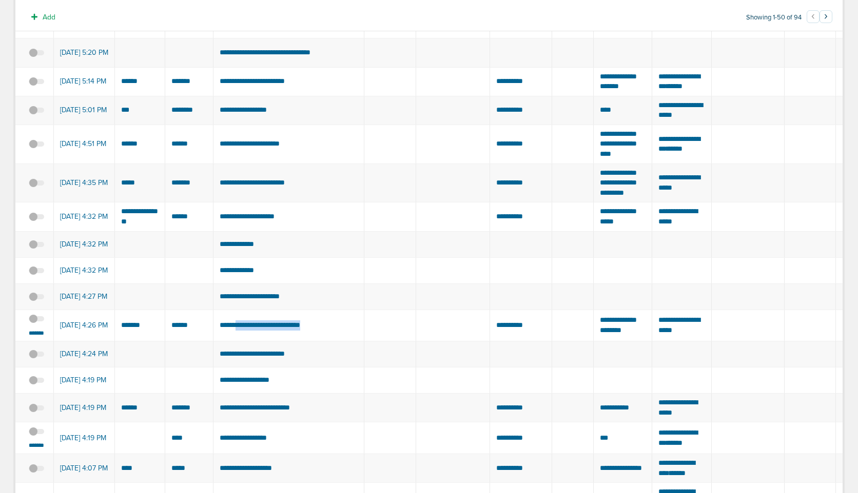
scroll to position [279, 0]
click at [32, 337] on small "*******" at bounding box center [37, 333] width 22 height 8
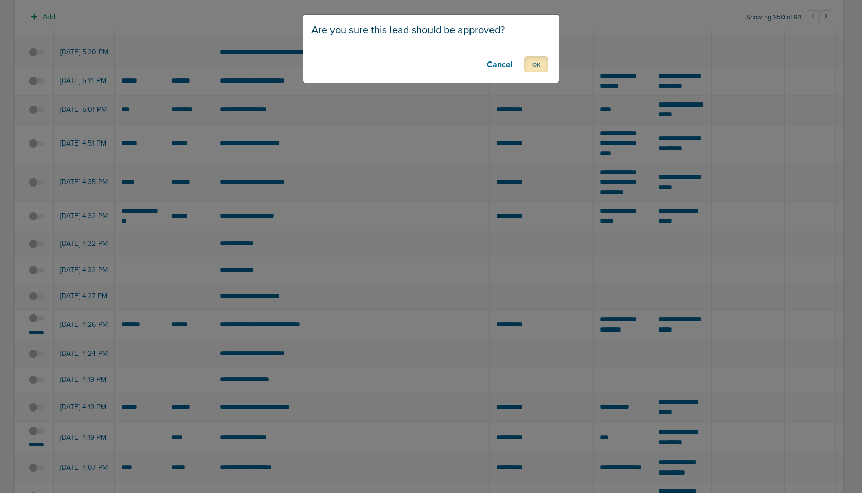
click at [534, 58] on button "OK" at bounding box center [536, 64] width 24 height 16
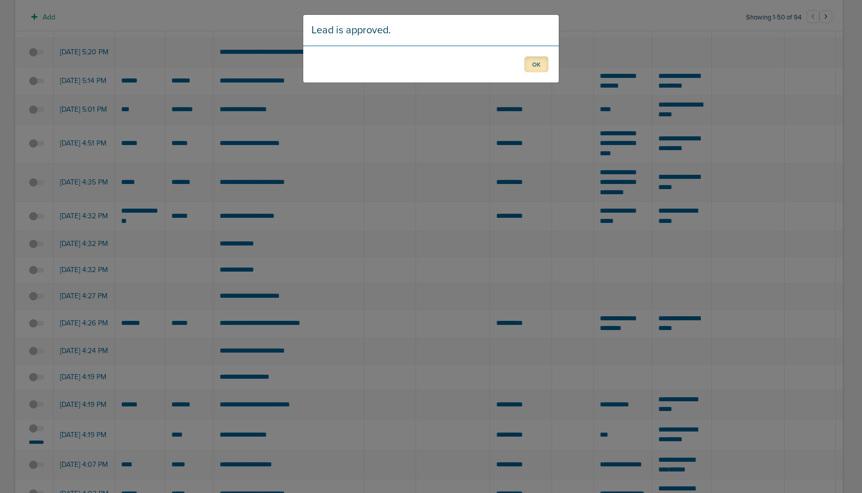
click at [539, 65] on button "OK" at bounding box center [536, 64] width 24 height 16
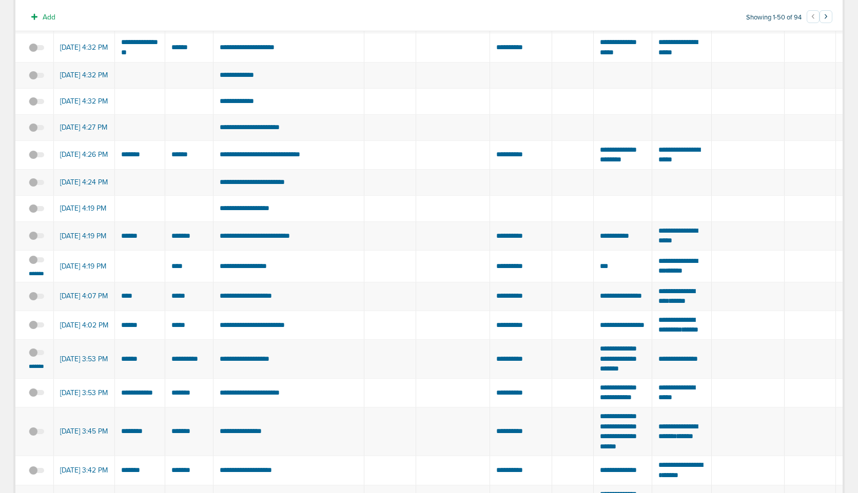
scroll to position [449, 0]
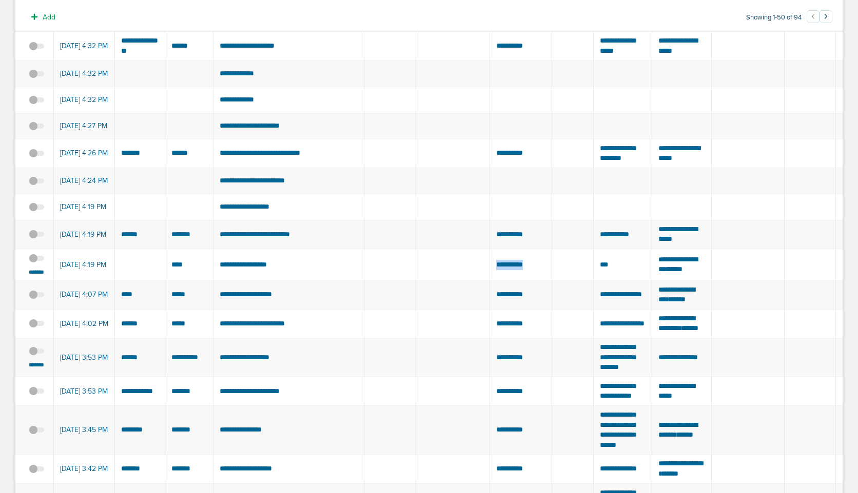
drag, startPoint x: 543, startPoint y: 330, endPoint x: 485, endPoint y: 330, distance: 57.5
click at [490, 281] on td "**********" at bounding box center [521, 265] width 62 height 32
drag, startPoint x: 289, startPoint y: 330, endPoint x: 218, endPoint y: 329, distance: 71.3
click at [218, 281] on td "**********" at bounding box center [288, 265] width 151 height 32
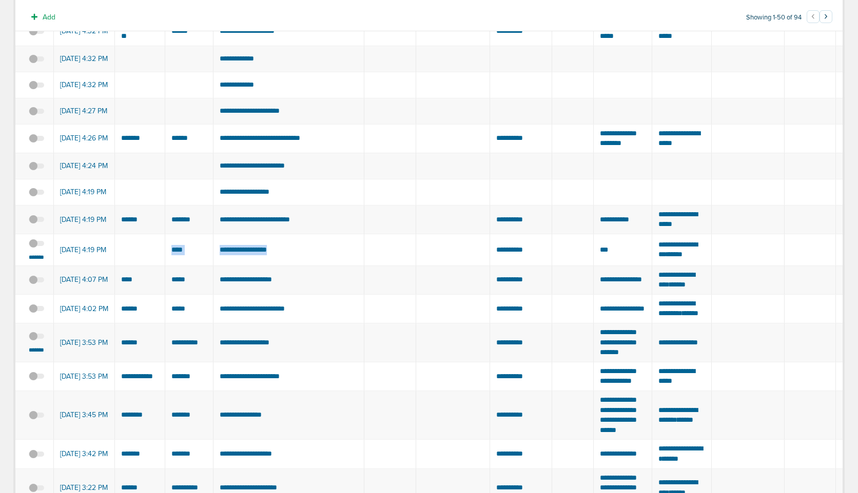
drag, startPoint x: 169, startPoint y: 313, endPoint x: 284, endPoint y: 319, distance: 115.0
copy tr "**********"
drag, startPoint x: 540, startPoint y: 314, endPoint x: 487, endPoint y: 314, distance: 52.8
click at [490, 266] on td "**********" at bounding box center [521, 250] width 62 height 32
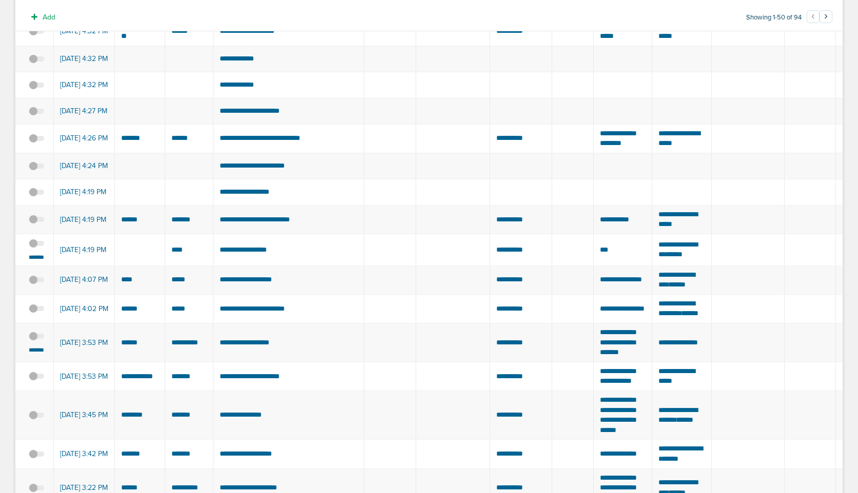
click at [37, 249] on span at bounding box center [36, 249] width 15 height 0
click at [36, 245] on input "checkbox" at bounding box center [36, 245] width 0 height 0
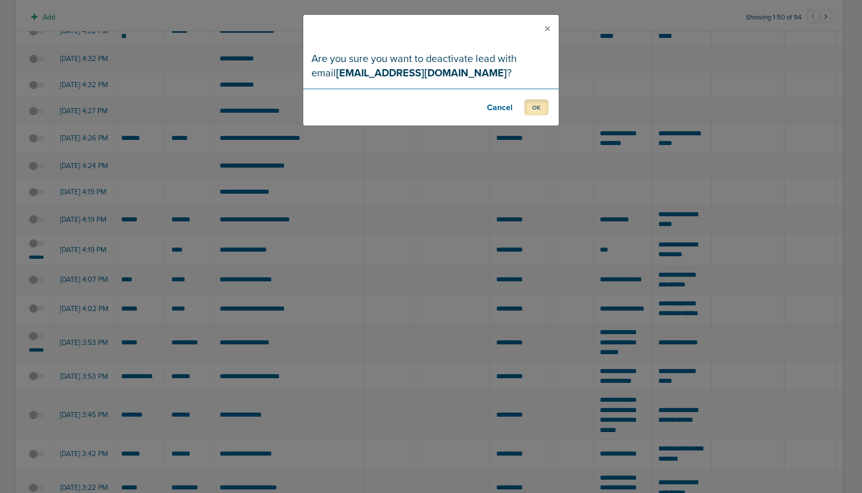
click at [534, 108] on button "OK" at bounding box center [536, 108] width 24 height 16
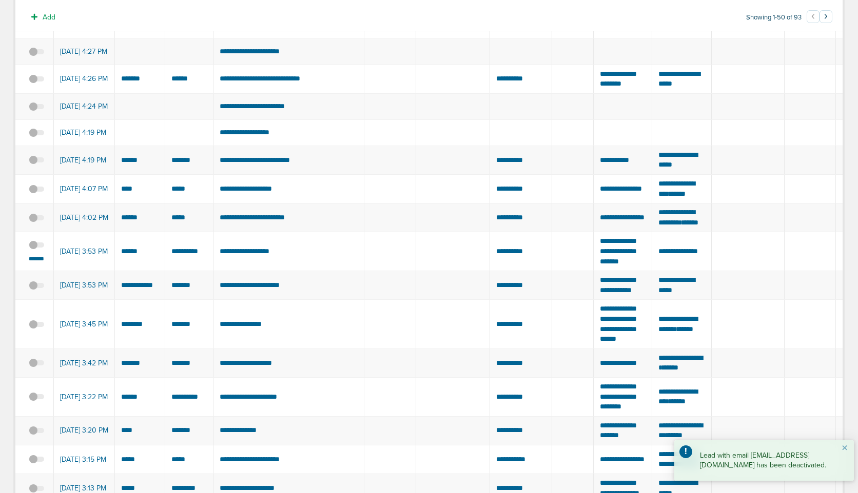
scroll to position [526, 0]
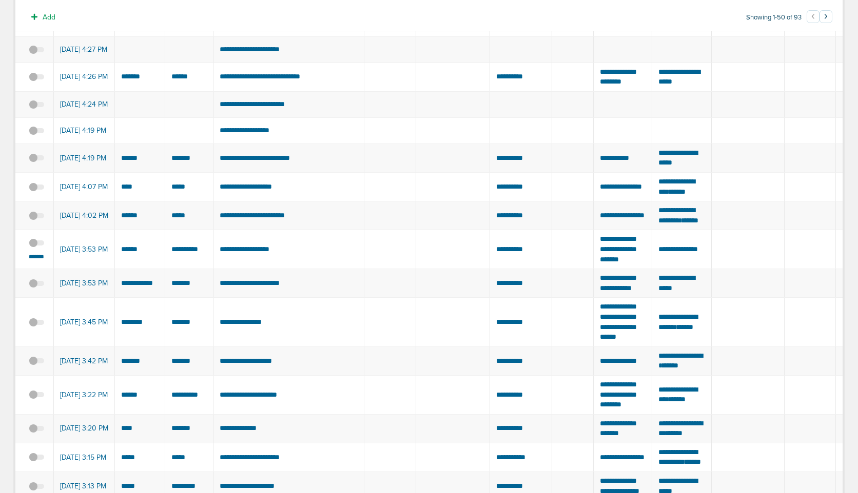
click at [38, 248] on span at bounding box center [36, 248] width 15 height 0
click at [36, 245] on input "checkbox" at bounding box center [36, 245] width 0 height 0
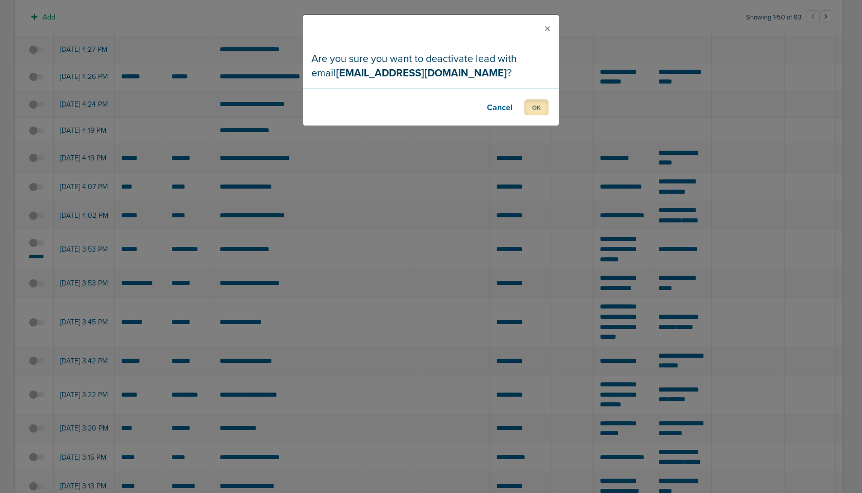
click at [538, 107] on button "OK" at bounding box center [536, 108] width 24 height 16
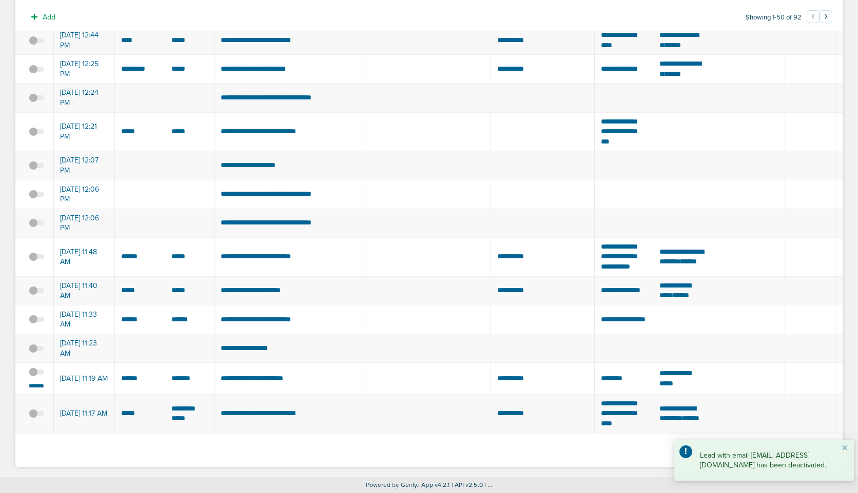
scroll to position [1498, 0]
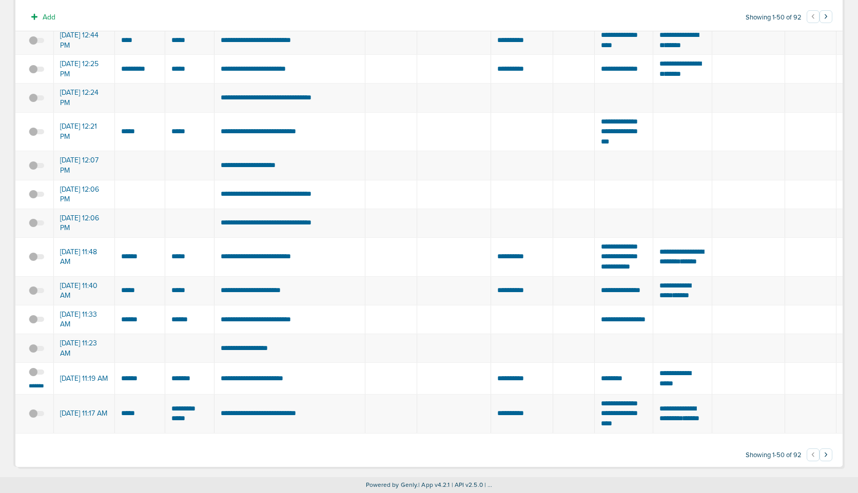
click at [36, 378] on span at bounding box center [36, 378] width 15 height 0
click at [36, 374] on input "checkbox" at bounding box center [36, 374] width 0 height 0
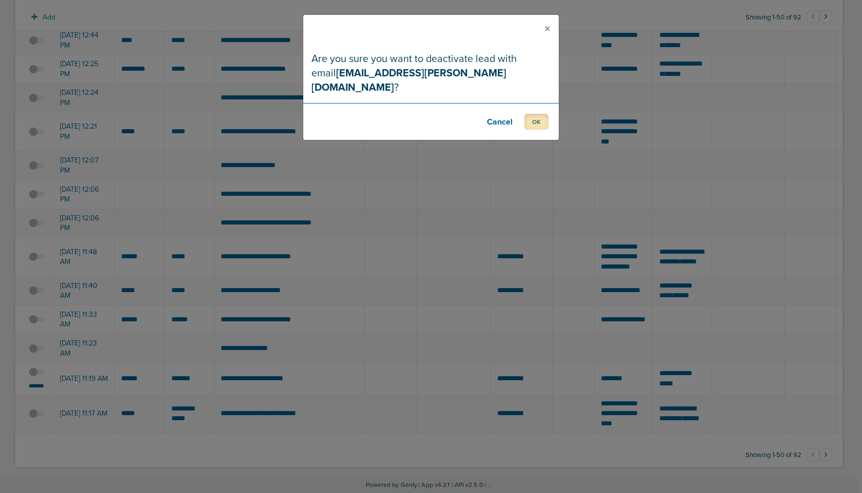
click at [535, 114] on button "OK" at bounding box center [536, 122] width 24 height 16
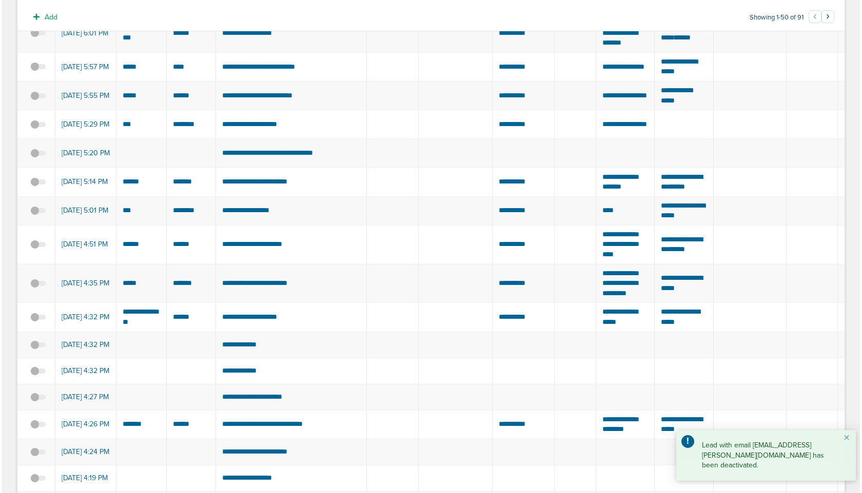
scroll to position [0, 0]
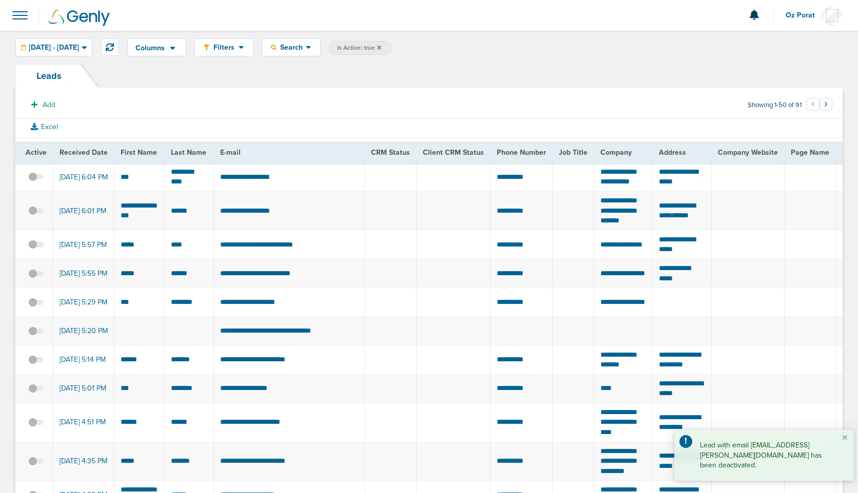
click at [22, 15] on span at bounding box center [20, 15] width 23 height 23
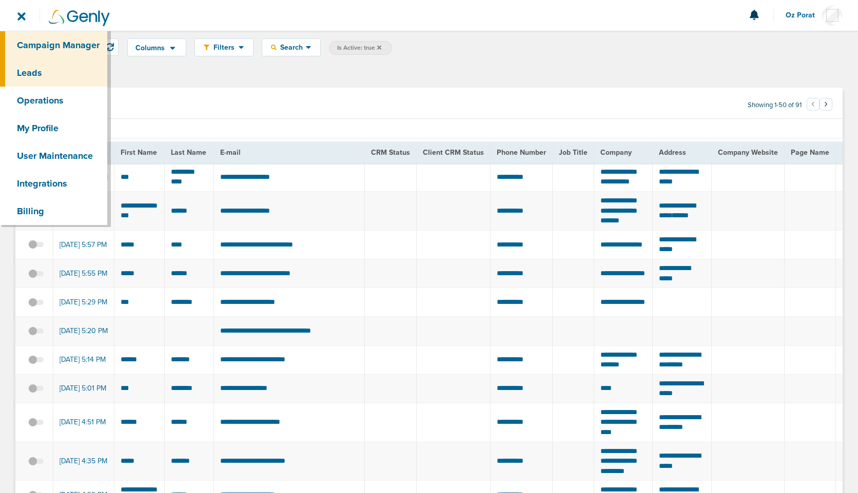
click at [46, 44] on link "Campaign Manager" at bounding box center [53, 45] width 107 height 28
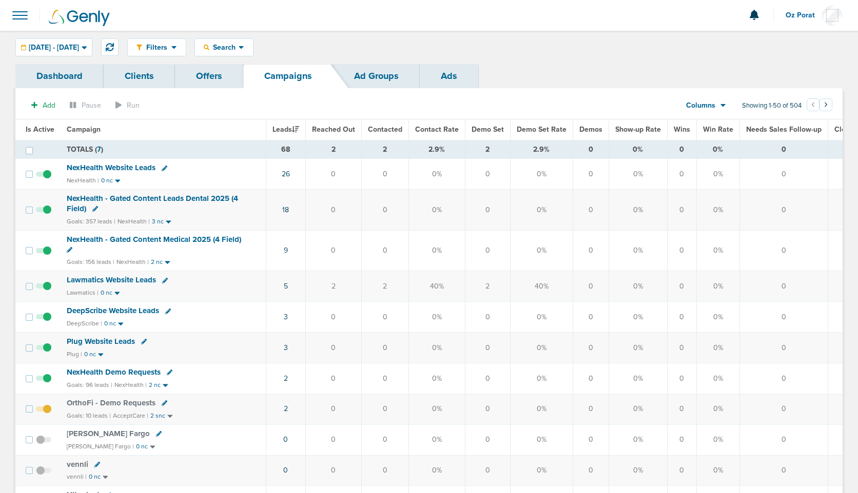
click at [722, 107] on icon at bounding box center [722, 106] width 5 height 3
click at [724, 120] on link "Media Stats" at bounding box center [729, 123] width 103 height 13
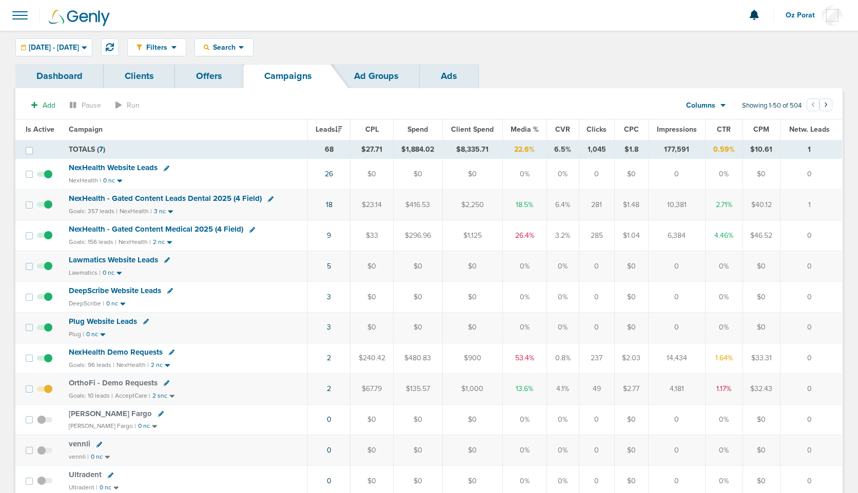
click at [143, 167] on span "NexHealth Website Leads" at bounding box center [113, 167] width 89 height 9
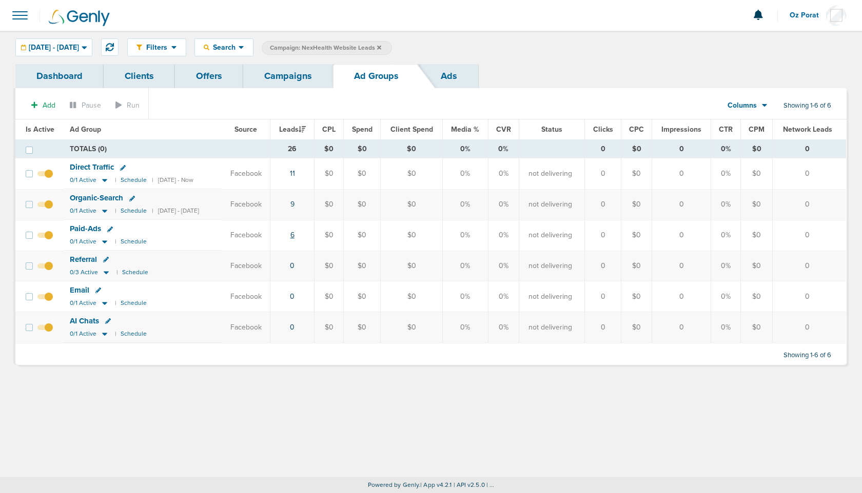
click at [294, 235] on link "6" at bounding box center [292, 235] width 4 height 9
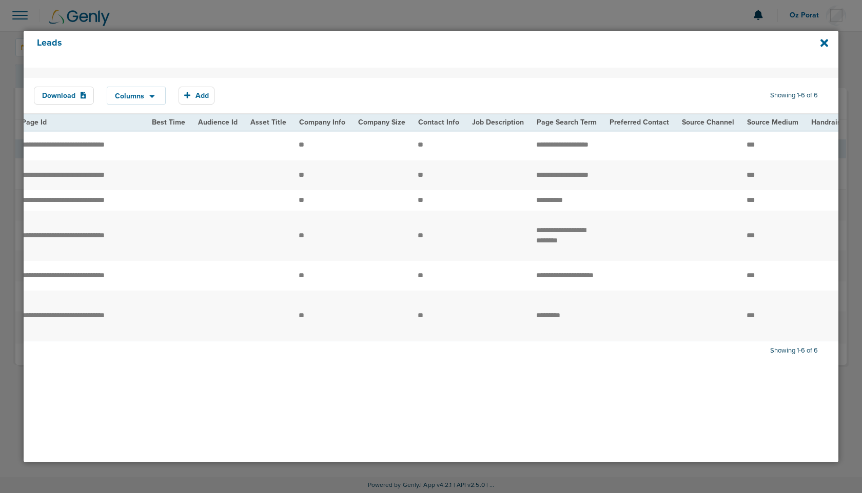
scroll to position [0, 1318]
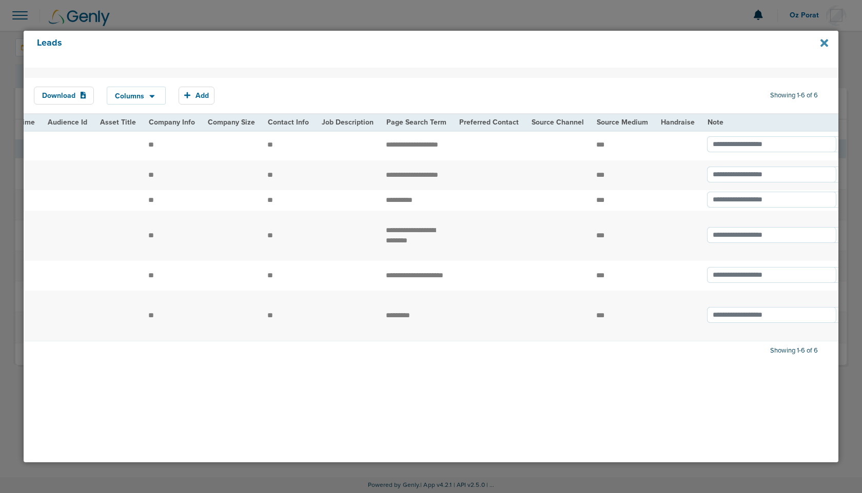
click at [825, 41] on icon at bounding box center [824, 43] width 8 height 8
